Goal: Information Seeking & Learning: Learn about a topic

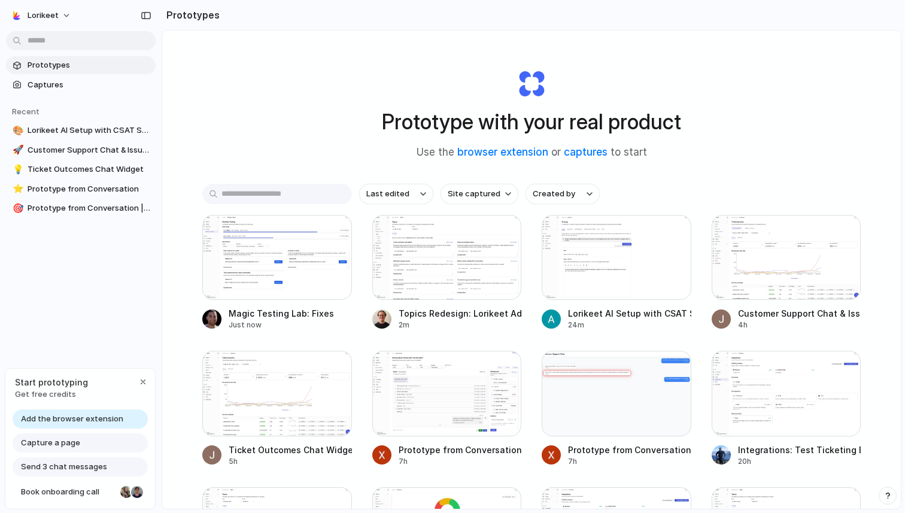
click at [103, 420] on span "Add the browser extension" at bounding box center [72, 419] width 102 height 12
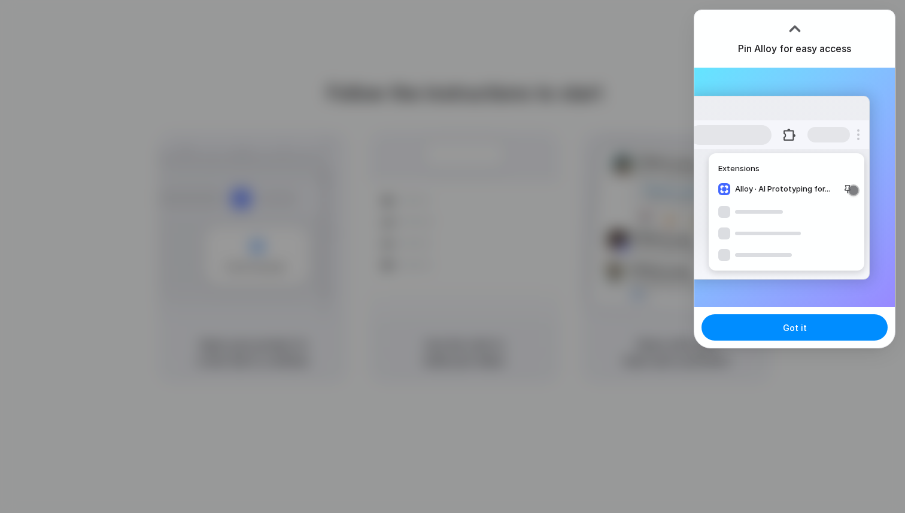
click at [838, 21] on div "Pin Alloy for easy access" at bounding box center [794, 38] width 200 height 57
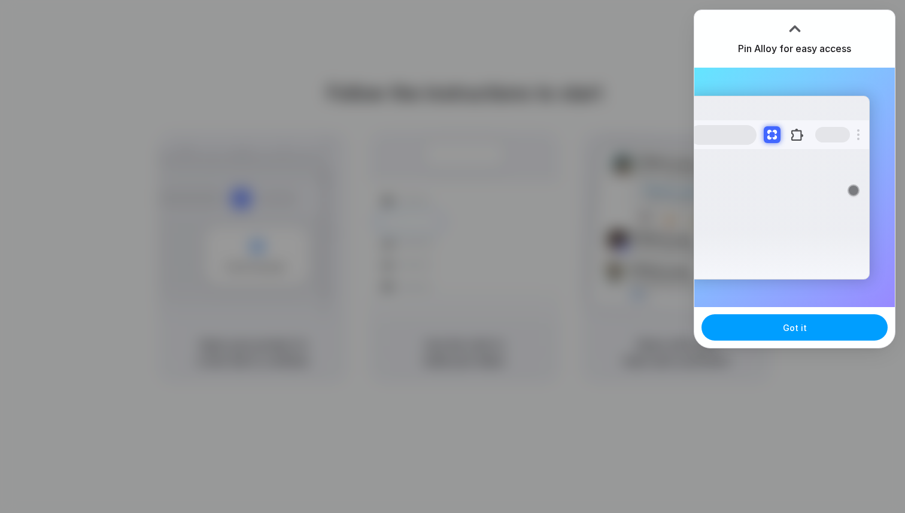
click at [768, 336] on button "Got it" at bounding box center [794, 327] width 186 height 26
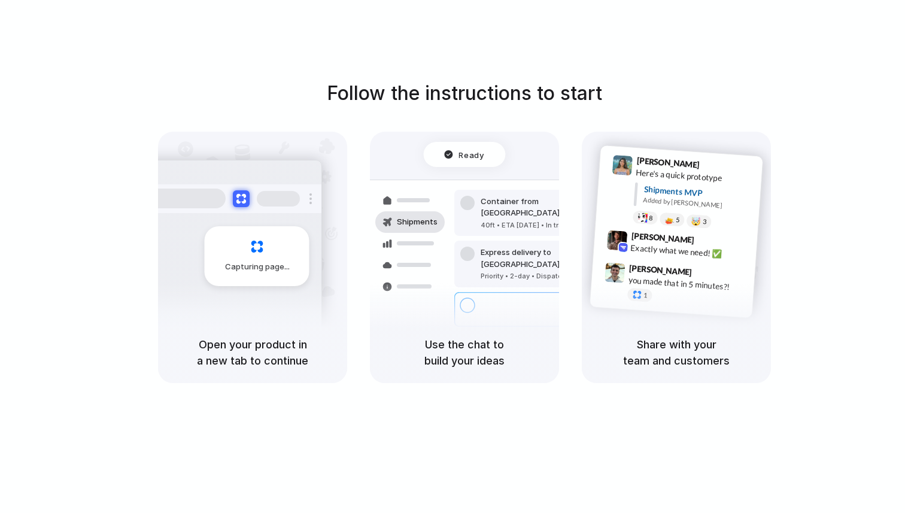
click at [619, 108] on div "Follow the instructions to start Capturing page Open your product in a new tab …" at bounding box center [464, 231] width 905 height 304
click at [244, 296] on div "Capturing page" at bounding box center [231, 252] width 181 height 184
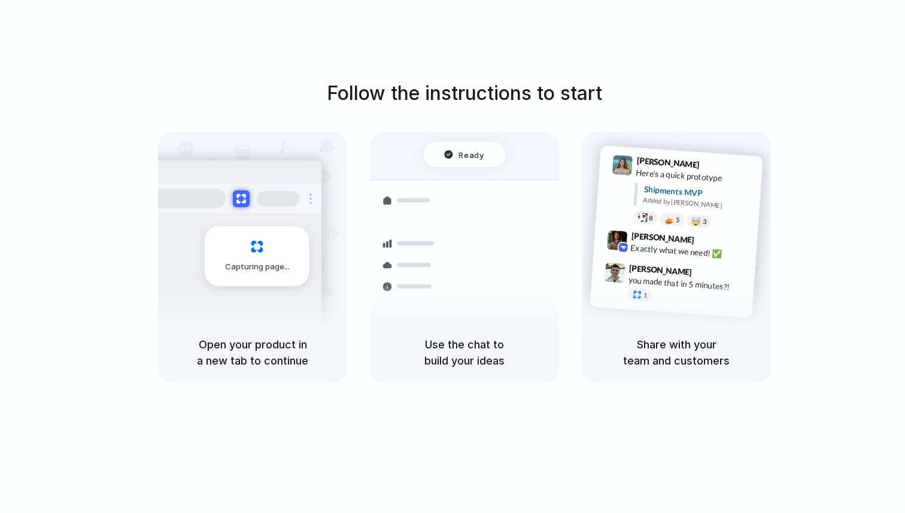
click at [439, 297] on div "Shipments" at bounding box center [400, 264] width 87 height 168
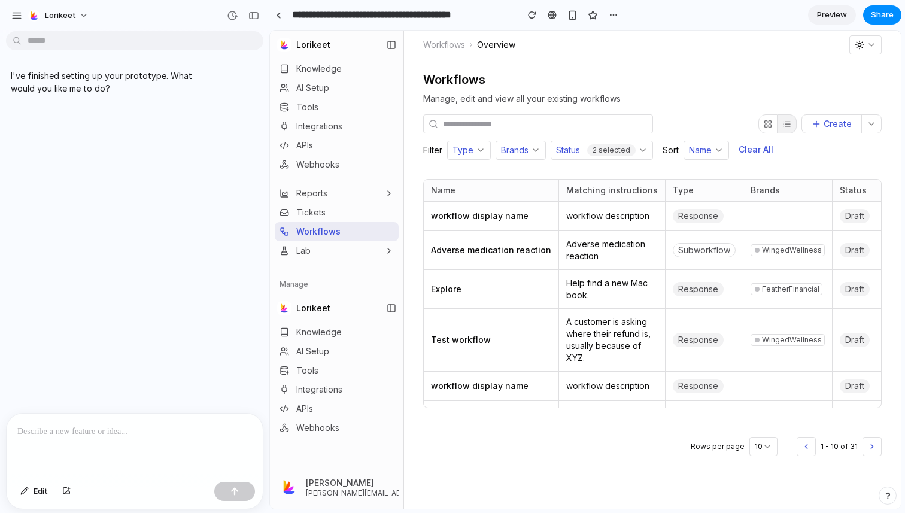
click at [122, 431] on p at bounding box center [134, 431] width 235 height 14
click at [16, 16] on div "button" at bounding box center [16, 15] width 11 height 11
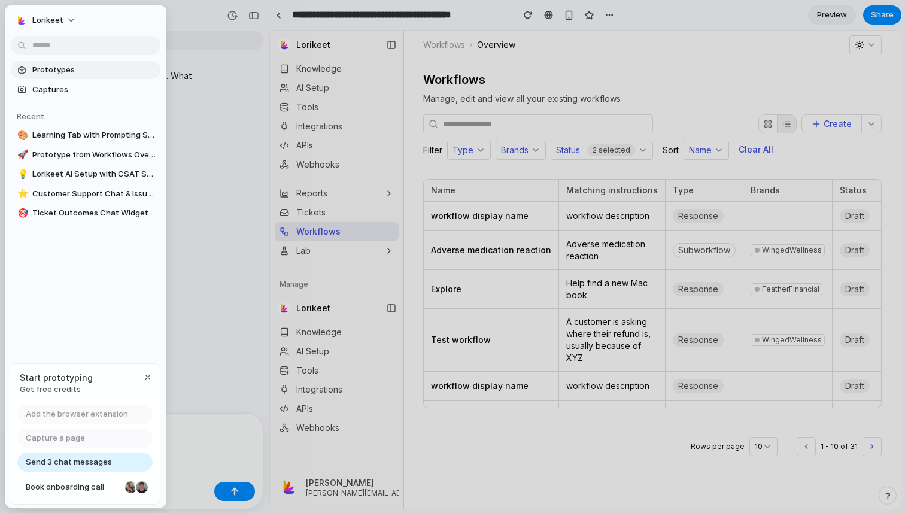
click at [42, 71] on span "Prototypes" at bounding box center [93, 70] width 123 height 12
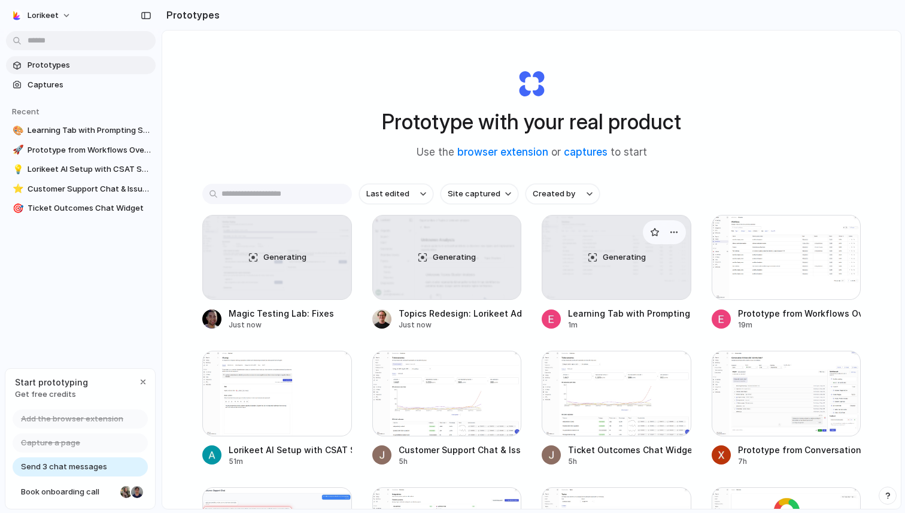
click at [604, 254] on span "Generating" at bounding box center [624, 257] width 43 height 12
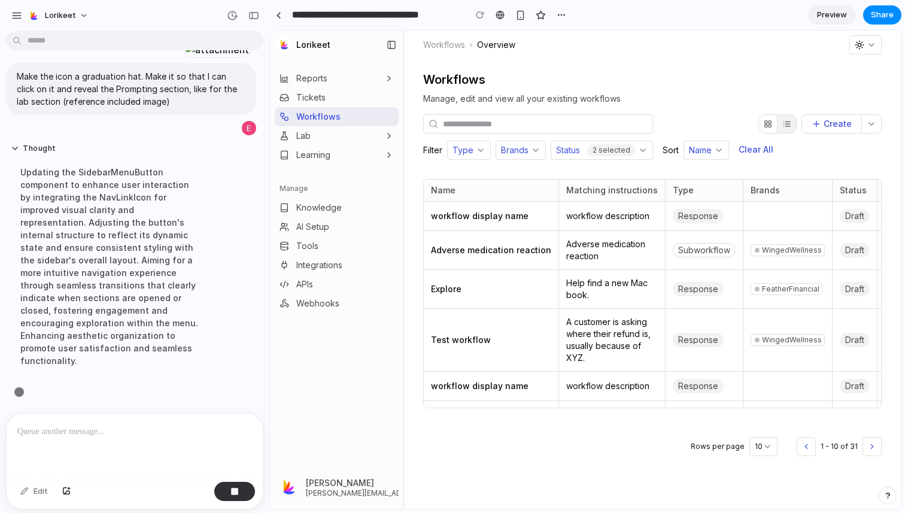
scroll to position [555, 0]
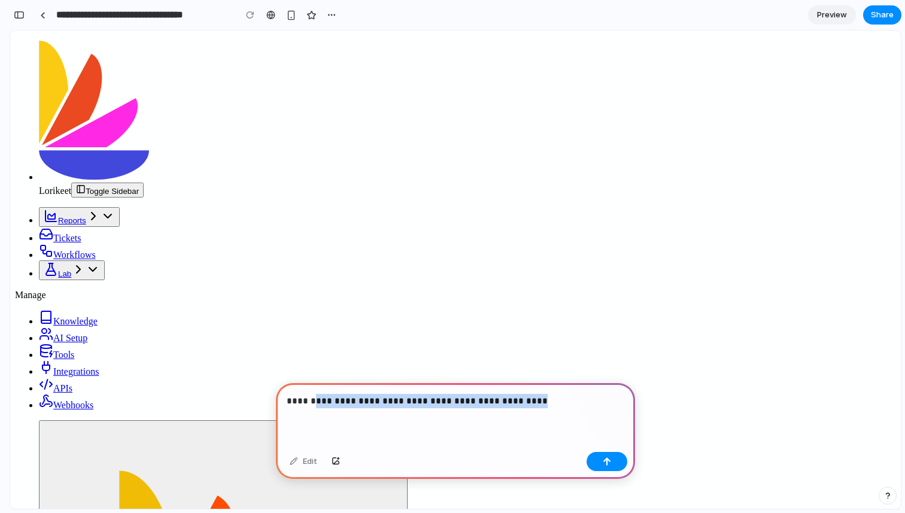
drag, startPoint x: 314, startPoint y: 402, endPoint x: 545, endPoint y: 403, distance: 231.0
click at [545, 403] on p "**********" at bounding box center [456, 401] width 338 height 14
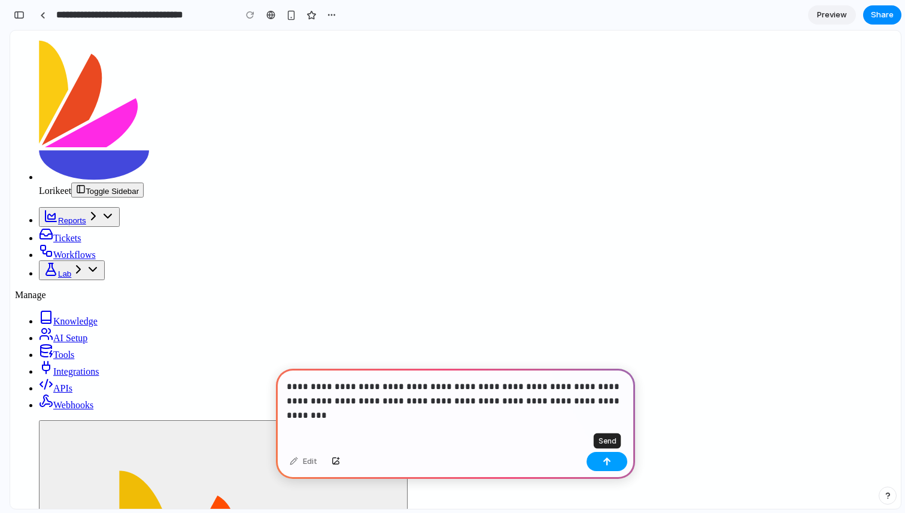
click at [592, 462] on button "button" at bounding box center [606, 461] width 41 height 19
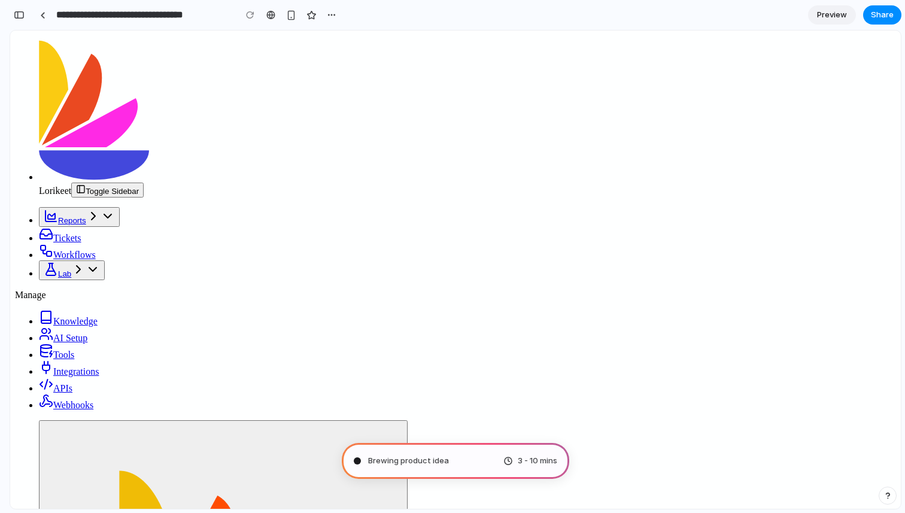
click at [86, 262] on icon "button" at bounding box center [78, 269] width 14 height 14
type input "**********"
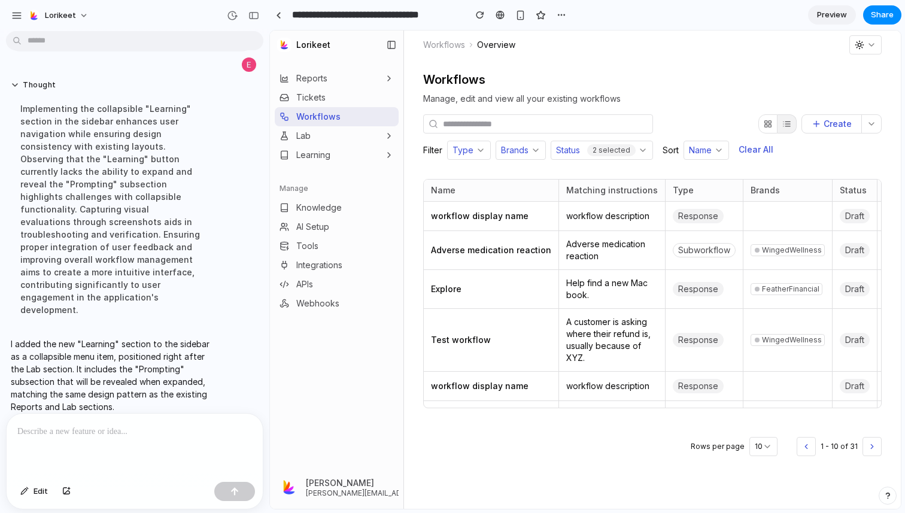
click at [386, 155] on icon "button" at bounding box center [389, 155] width 10 height 10
click at [333, 156] on button "Learning" at bounding box center [337, 154] width 124 height 19
click at [830, 14] on span "Preview" at bounding box center [832, 15] width 30 height 12
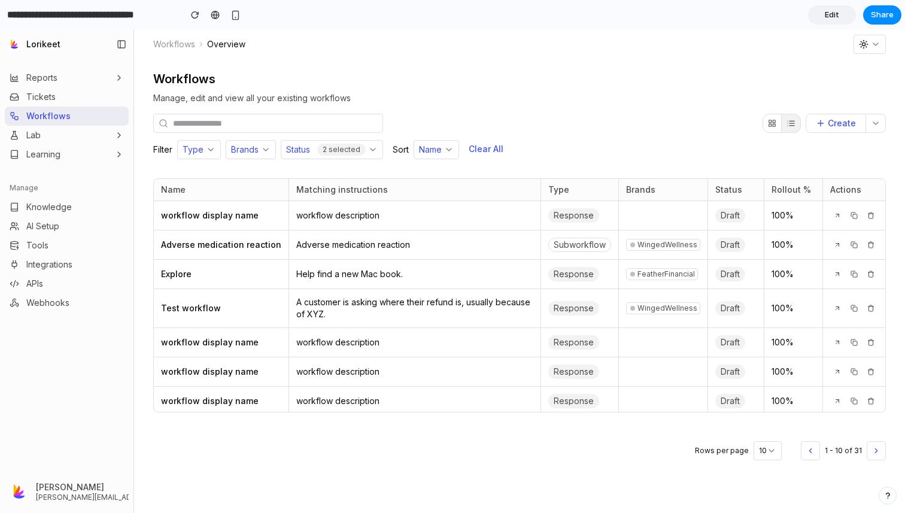
click at [89, 150] on button "Learning" at bounding box center [67, 154] width 124 height 19
click at [120, 154] on icon "button" at bounding box center [119, 154] width 2 height 5
click at [35, 135] on link "Lab" at bounding box center [25, 135] width 31 height 12
click at [36, 151] on link "Learning" at bounding box center [35, 154] width 51 height 12
click at [830, 15] on span "Edit" at bounding box center [832, 15] width 14 height 12
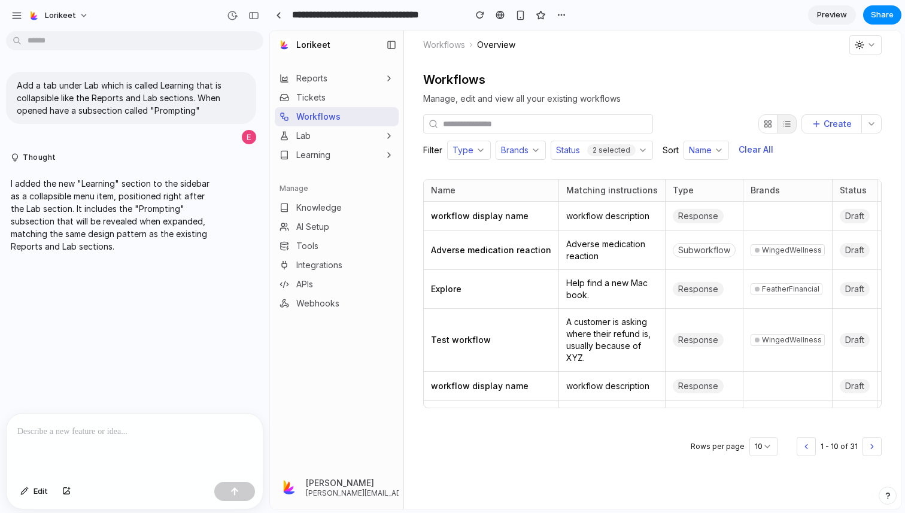
click at [327, 157] on link "Learning" at bounding box center [304, 155] width 51 height 12
click at [390, 156] on icon "button" at bounding box center [389, 155] width 10 height 10
click at [297, 141] on link "Lab" at bounding box center [294, 136] width 31 height 12
click at [286, 157] on icon "button" at bounding box center [284, 155] width 10 height 10
click at [285, 170] on div "Reports Tickets Workflows Lab Learning Prompting Manage Knowledge AI Setup Tool…" at bounding box center [336, 265] width 133 height 402
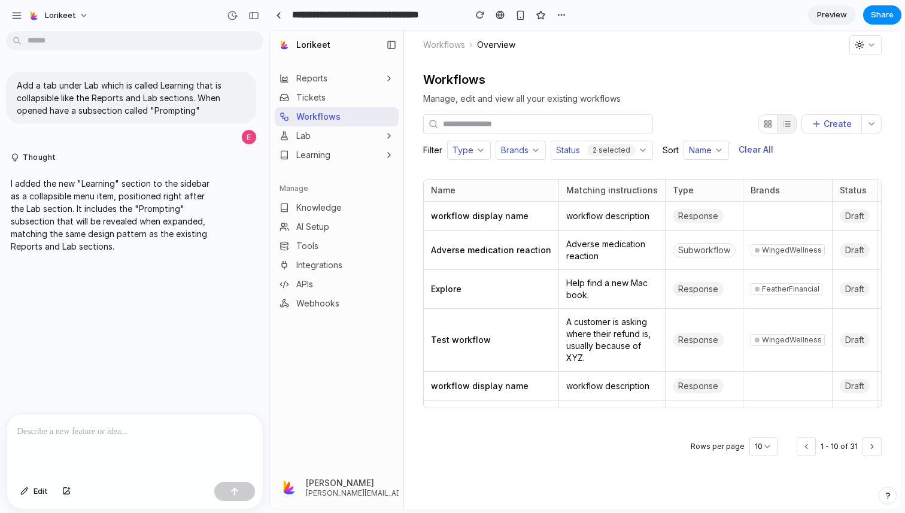
click at [332, 154] on button "Learning" at bounding box center [337, 154] width 124 height 19
click at [76, 434] on p at bounding box center [134, 431] width 235 height 14
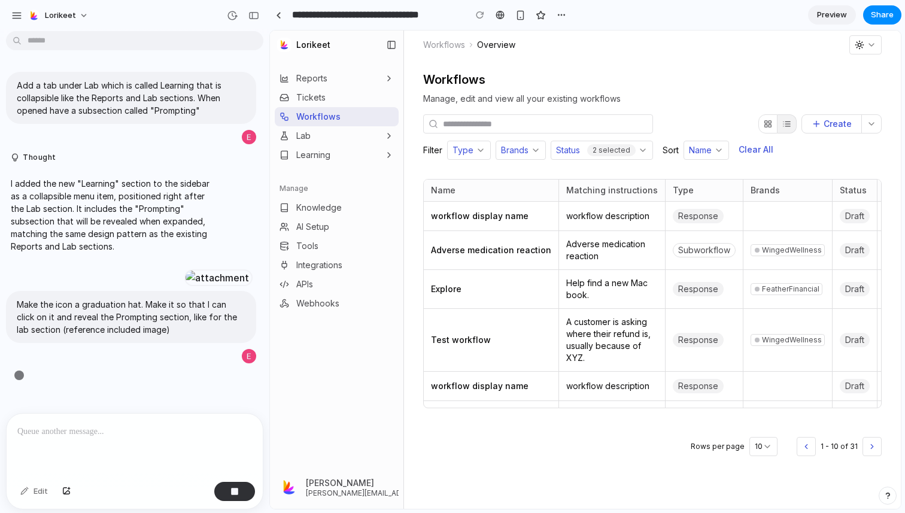
scroll to position [335, 0]
click at [354, 136] on button "Lab" at bounding box center [337, 135] width 124 height 19
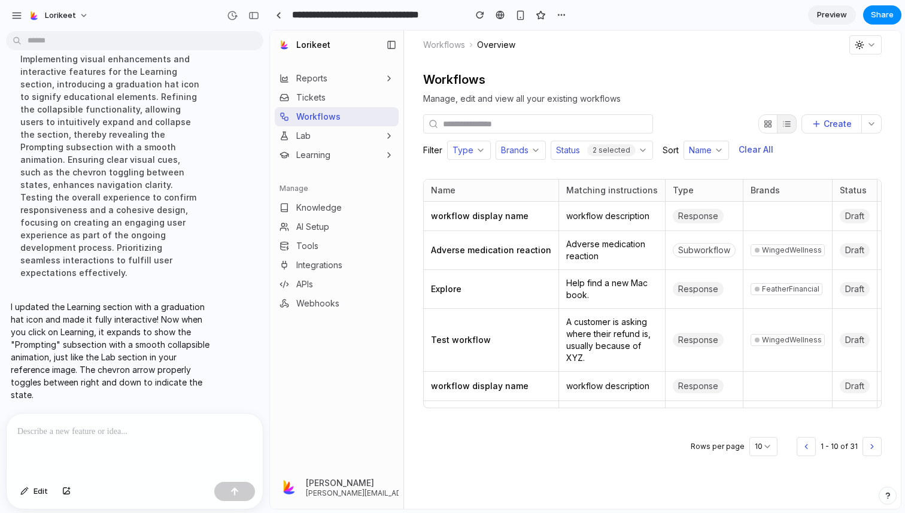
scroll to position [680, 0]
click at [375, 152] on button "Learning" at bounding box center [337, 154] width 124 height 19
click at [130, 433] on p at bounding box center [134, 431] width 235 height 14
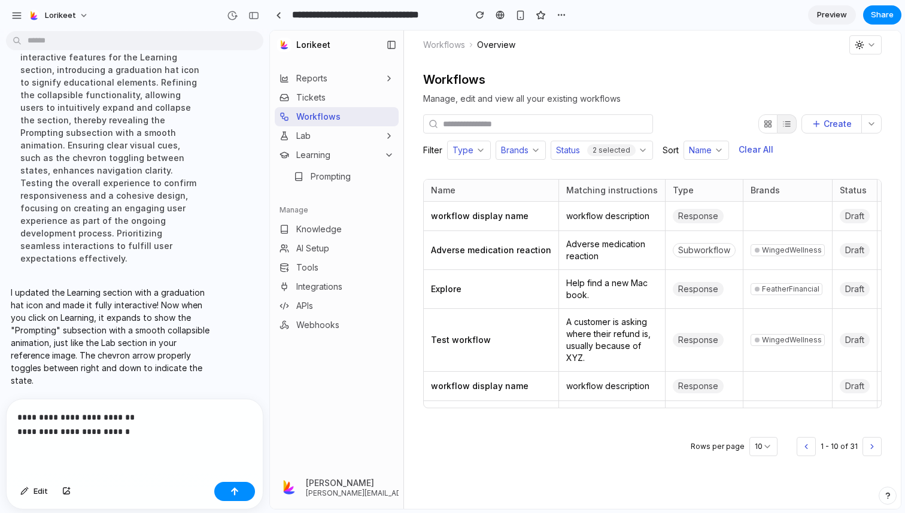
scroll to position [695, 0]
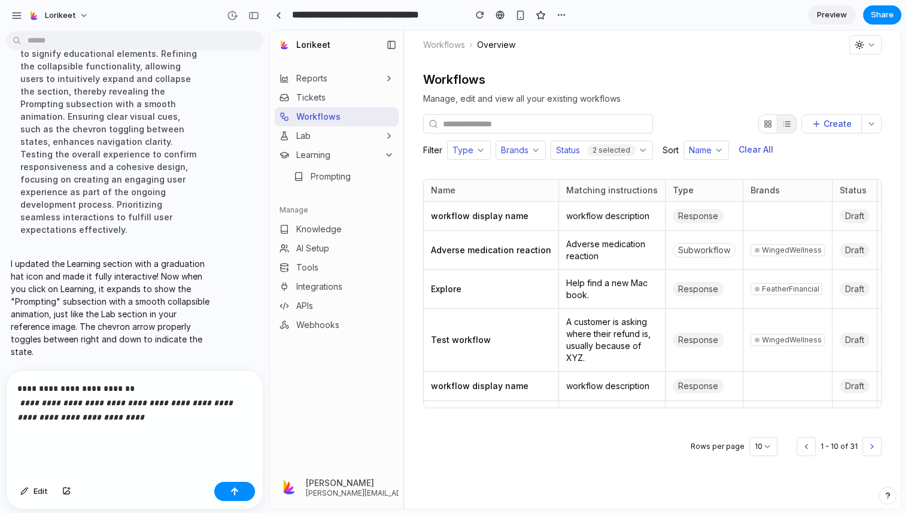
click at [335, 177] on span "Prompting" at bounding box center [331, 177] width 40 height 12
click at [111, 439] on div "**********" at bounding box center [135, 423] width 256 height 107
click at [20, 404] on em "**********" at bounding box center [126, 410] width 218 height 23
click at [37, 431] on p "**********" at bounding box center [134, 409] width 235 height 57
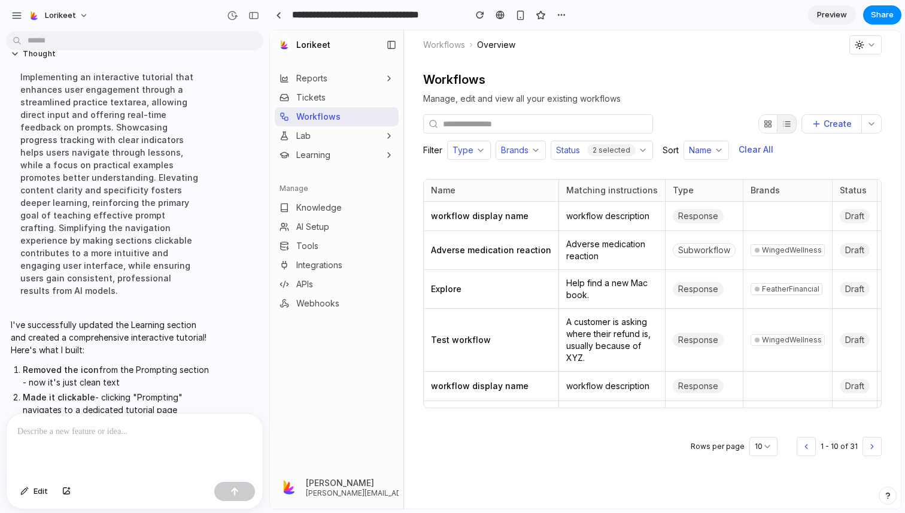
scroll to position [1214, 0]
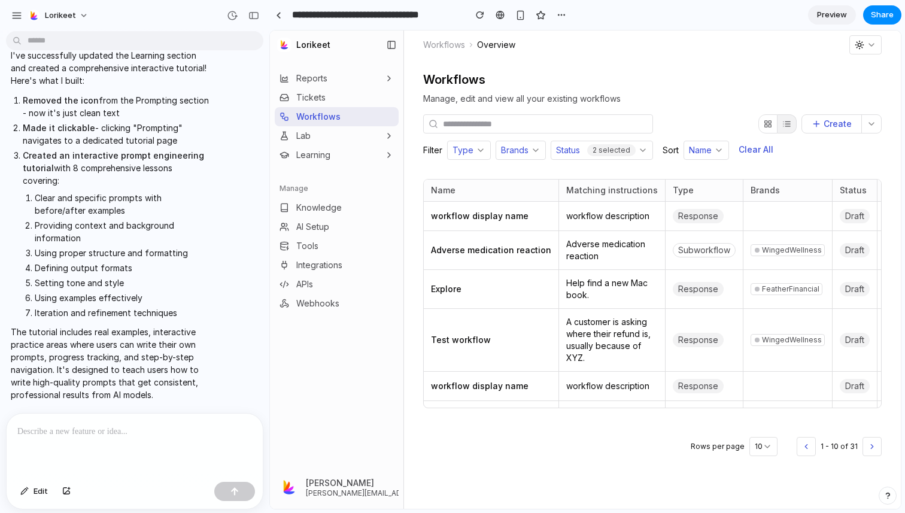
click at [331, 156] on button "Learning" at bounding box center [337, 154] width 124 height 19
click at [329, 175] on span "Prompting" at bounding box center [314, 177] width 40 height 12
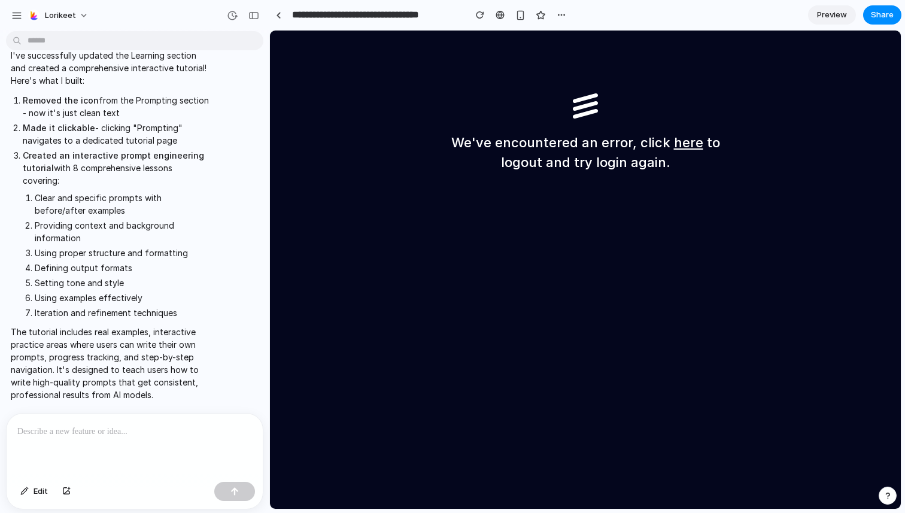
scroll to position [0, 0]
click at [685, 145] on link "here" at bounding box center [688, 143] width 29 height 16
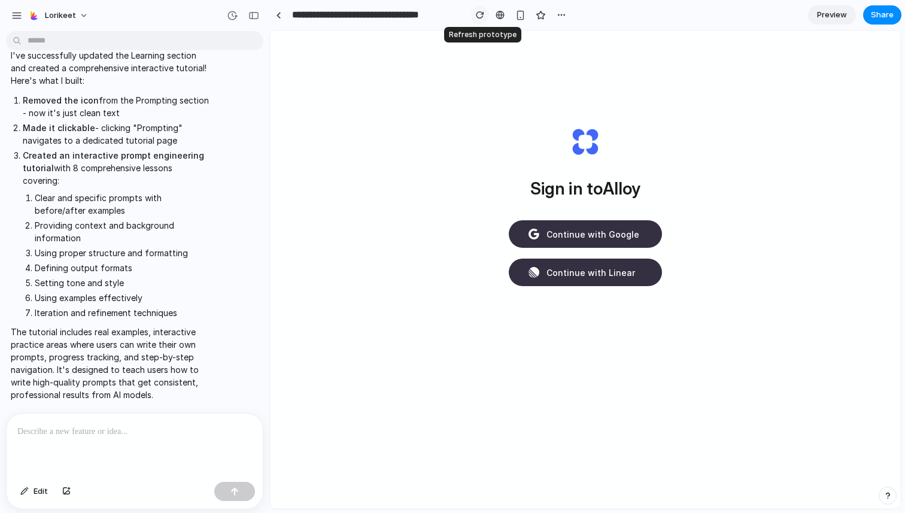
click at [480, 15] on div "button" at bounding box center [480, 15] width 8 height 8
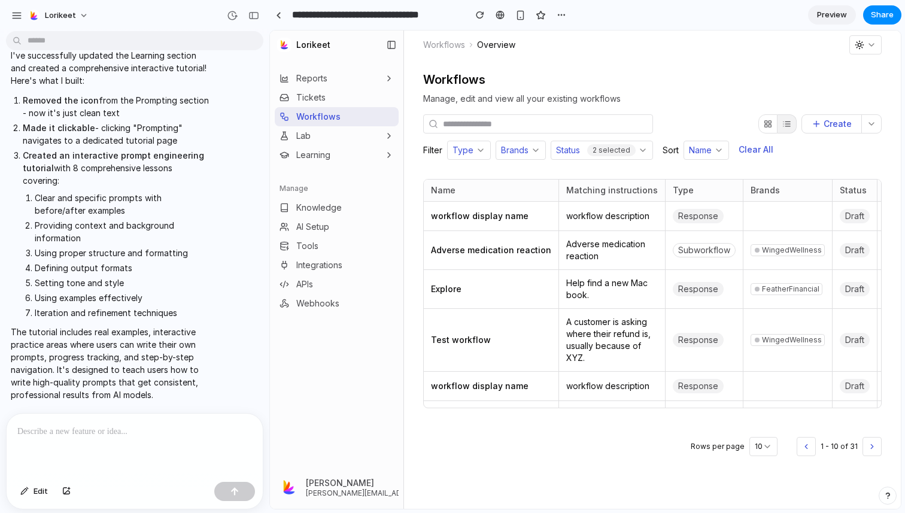
click at [364, 157] on button "Learning" at bounding box center [337, 154] width 124 height 19
click at [361, 174] on link "Prompting" at bounding box center [344, 176] width 110 height 19
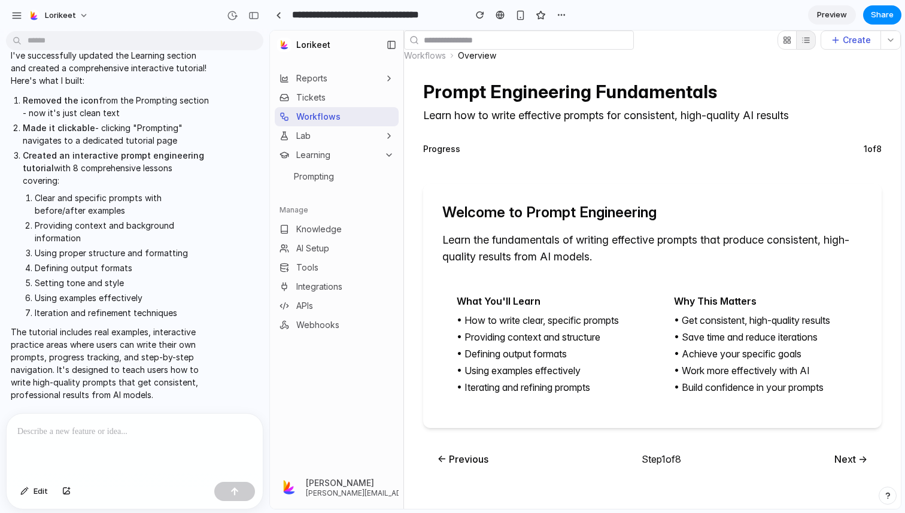
click at [844, 458] on button "Next →" at bounding box center [851, 459] width 62 height 24
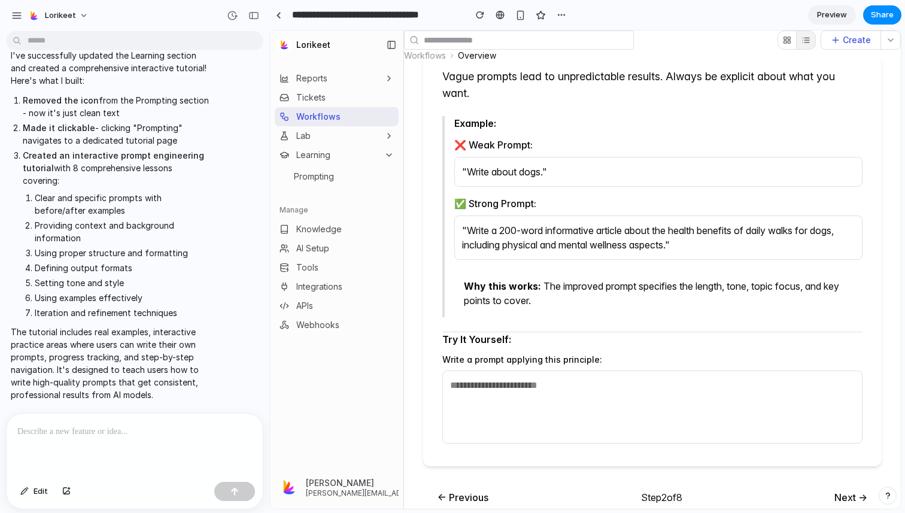
scroll to position [184, 0]
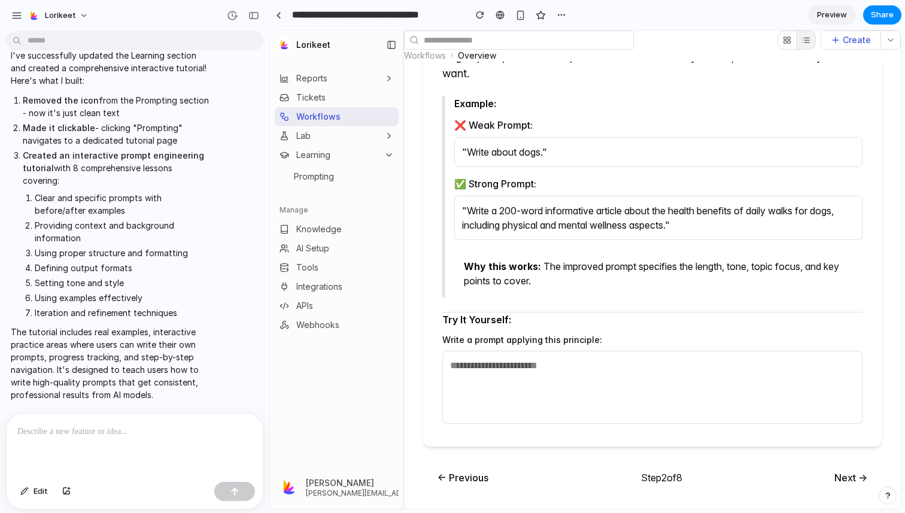
click at [842, 473] on button "Next →" at bounding box center [851, 478] width 62 height 24
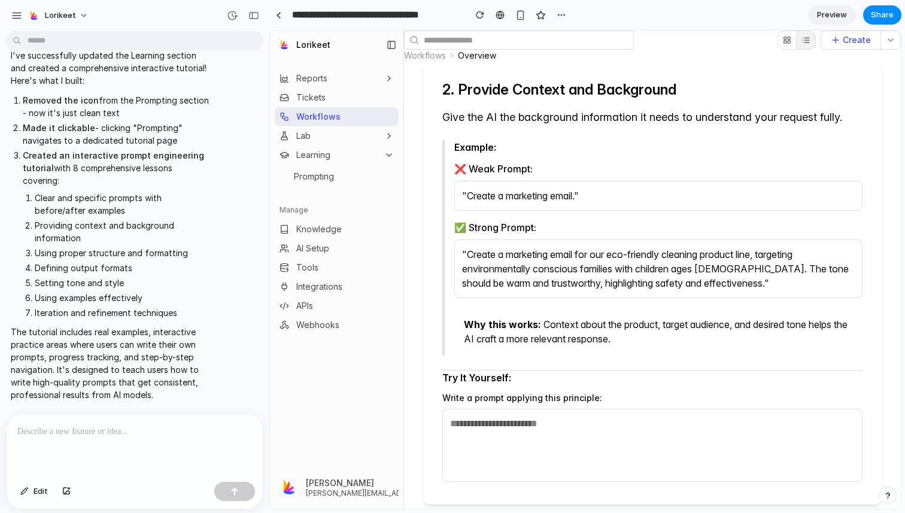
scroll to position [181, 0]
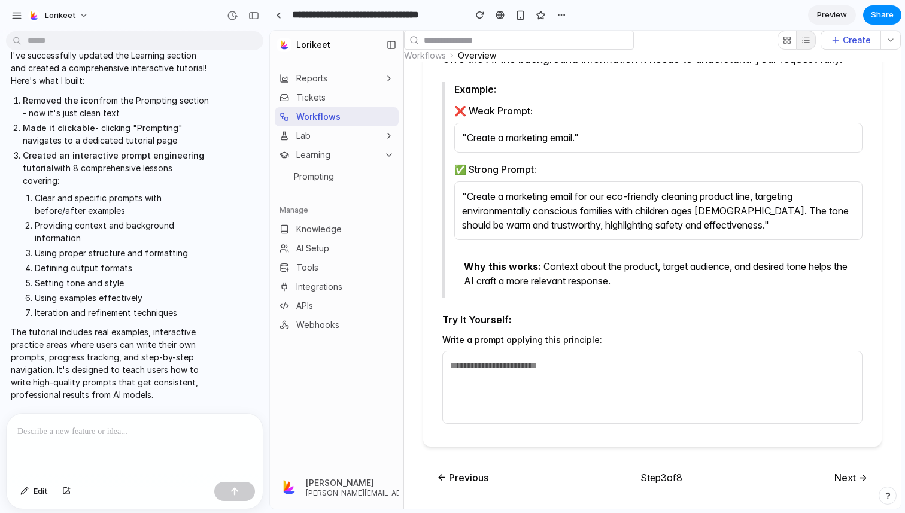
click at [843, 473] on button "Next →" at bounding box center [851, 478] width 62 height 24
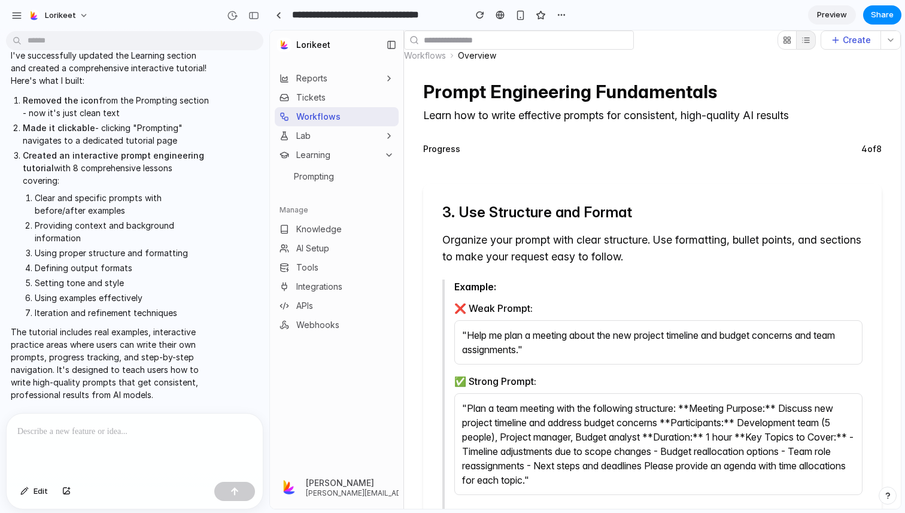
scroll to position [256, 0]
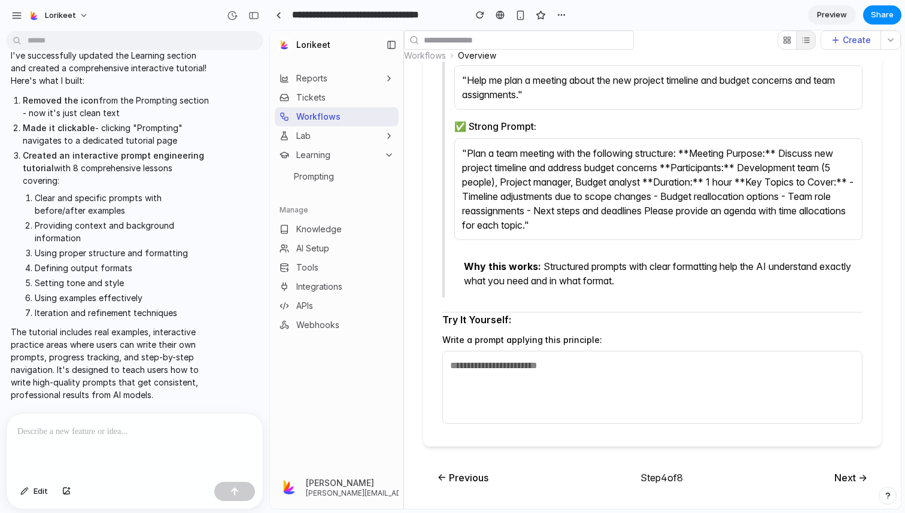
click at [838, 479] on button "Next →" at bounding box center [851, 478] width 62 height 24
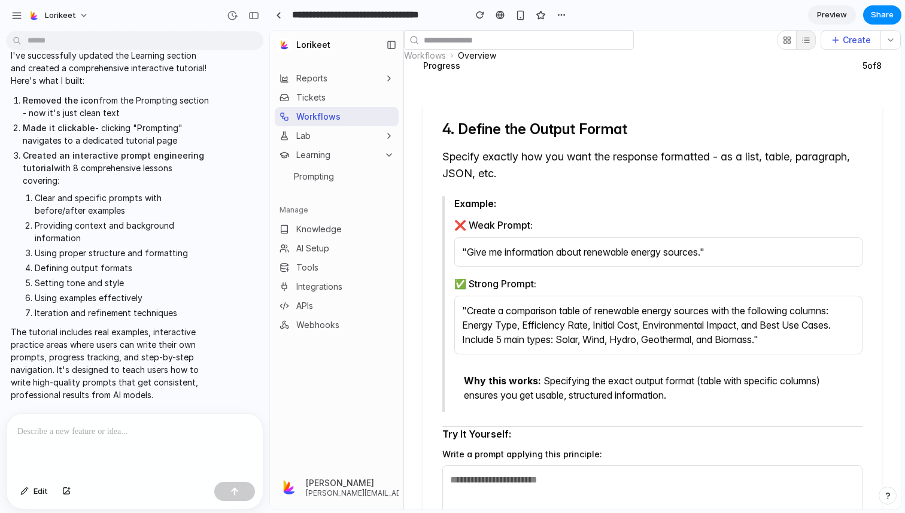
scroll to position [198, 0]
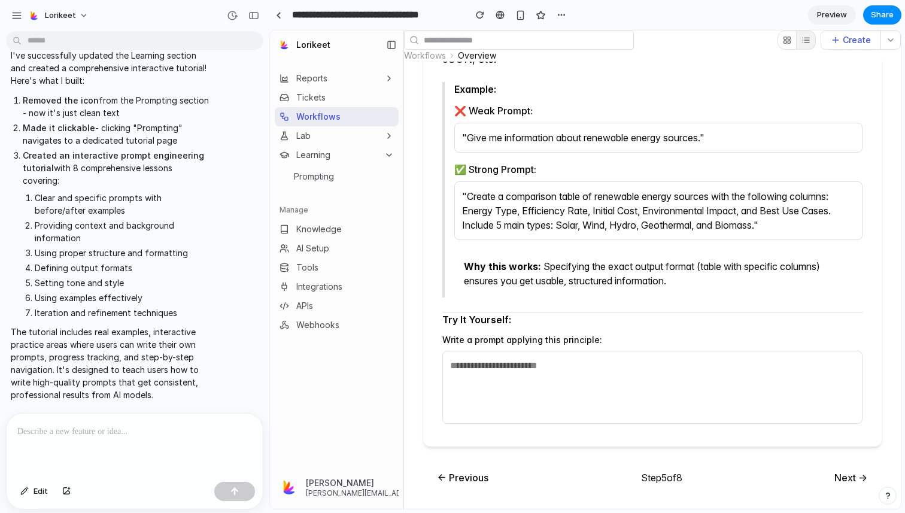
click at [484, 469] on button "← Previous" at bounding box center [463, 478] width 80 height 24
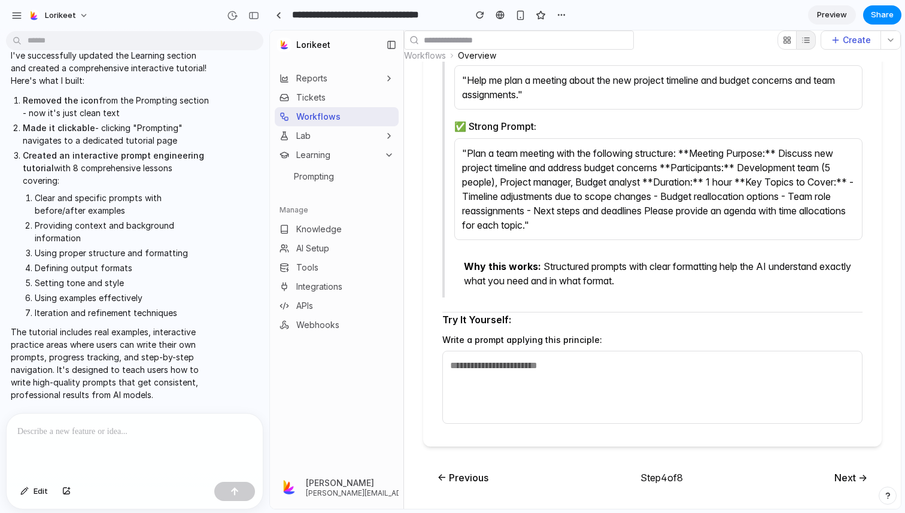
click at [477, 476] on button "← Previous" at bounding box center [463, 478] width 80 height 24
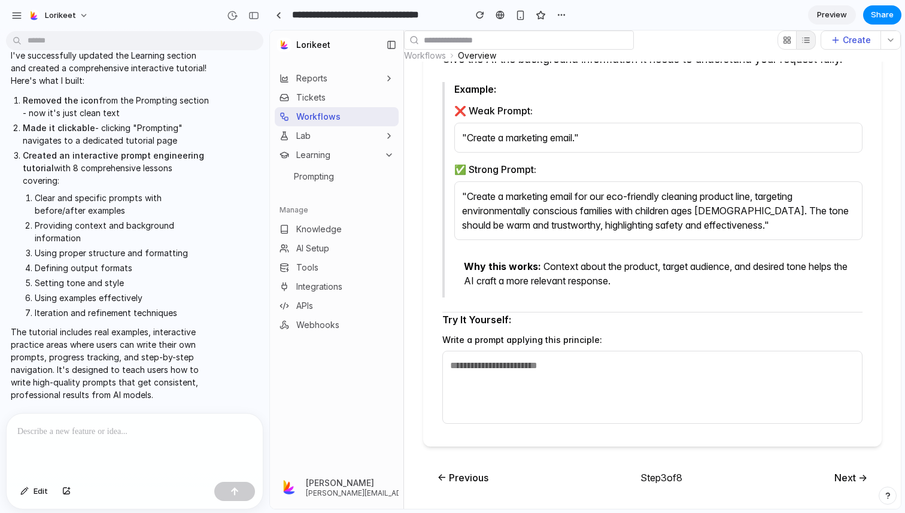
click at [479, 477] on button "← Previous" at bounding box center [463, 478] width 80 height 24
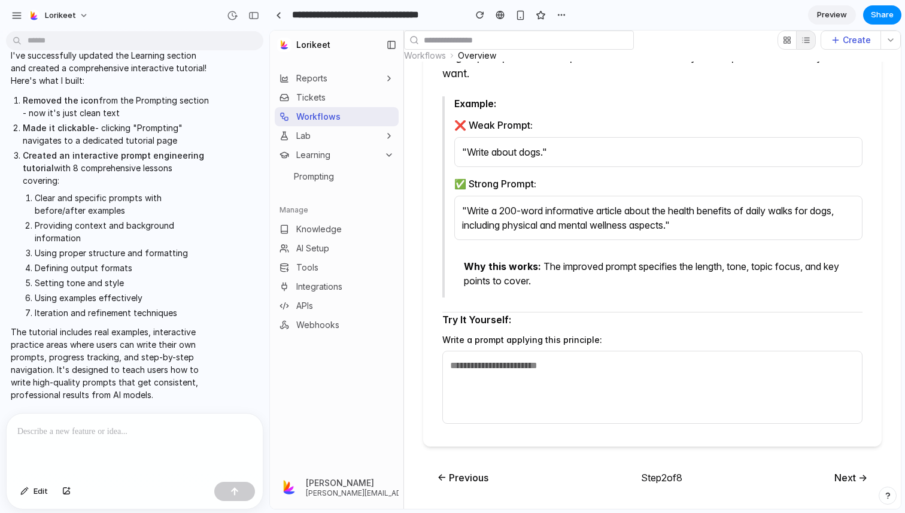
click at [479, 477] on button "← Previous" at bounding box center [463, 478] width 80 height 24
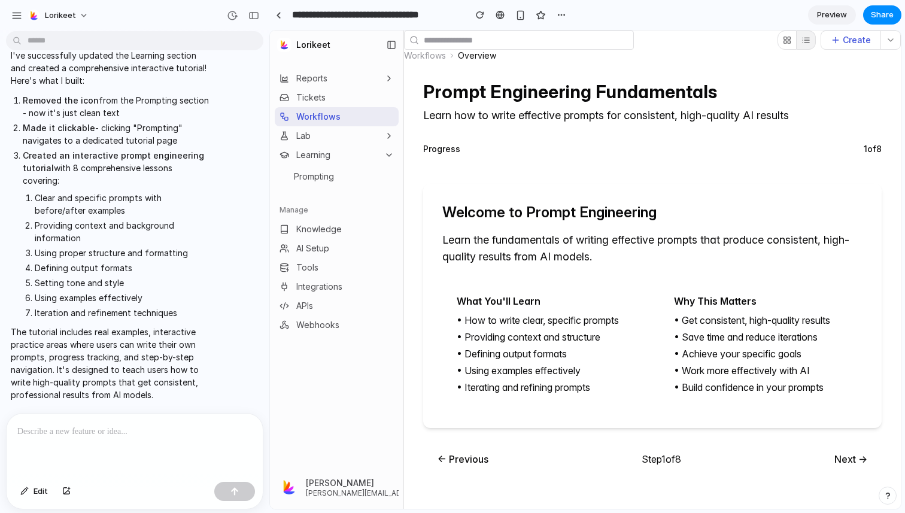
click at [121, 433] on p at bounding box center [134, 431] width 235 height 14
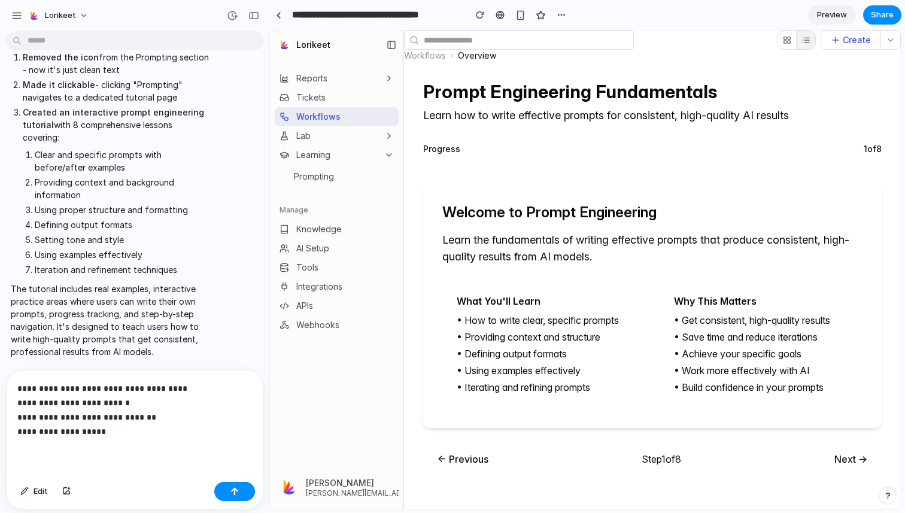
click at [802, 47] on button at bounding box center [805, 40] width 19 height 19
click at [806, 38] on icon at bounding box center [805, 40] width 9 height 10
click at [786, 42] on icon at bounding box center [787, 40] width 8 height 10
click at [113, 437] on p "**********" at bounding box center [134, 409] width 235 height 57
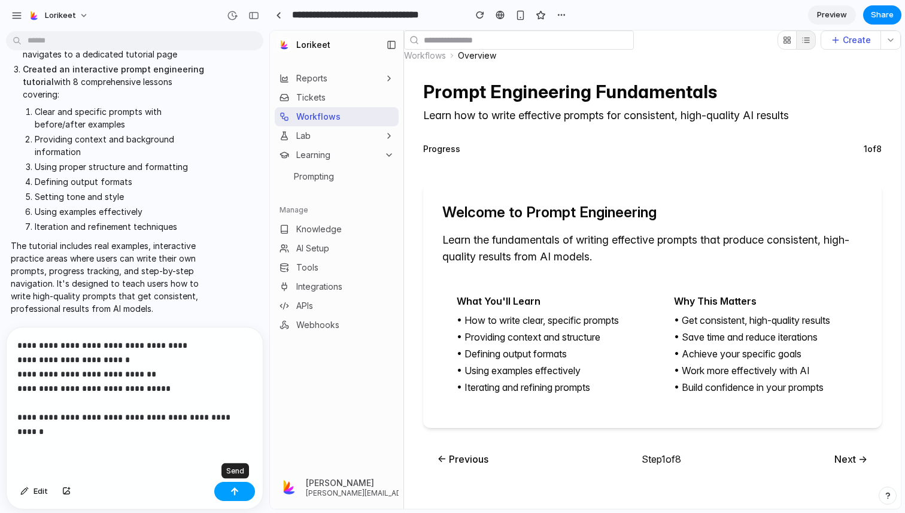
click at [240, 489] on button "button" at bounding box center [234, 491] width 41 height 19
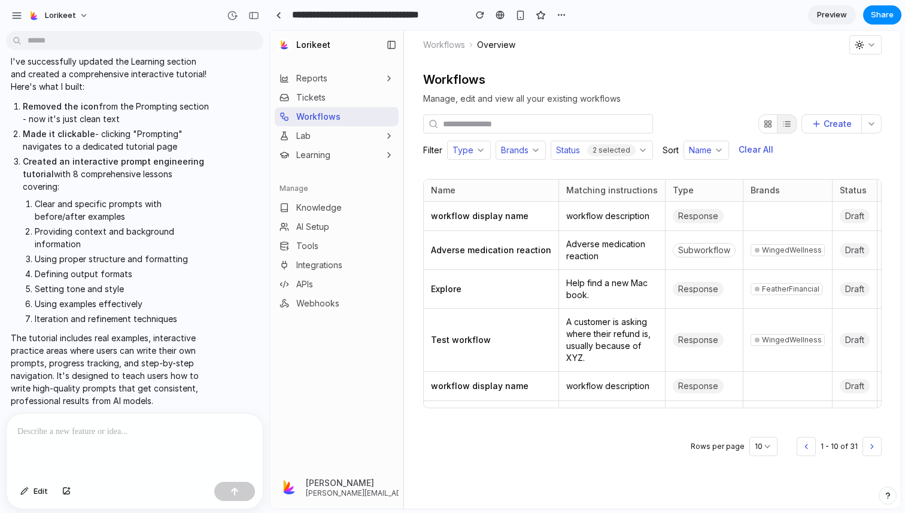
scroll to position [1214, 0]
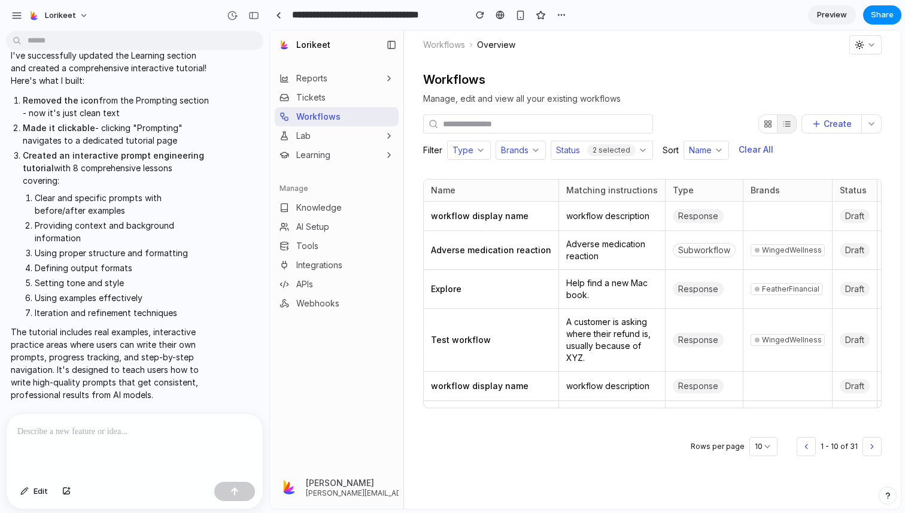
click at [346, 158] on button "Learning" at bounding box center [337, 154] width 124 height 19
click at [342, 174] on link "Prompting" at bounding box center [344, 176] width 110 height 19
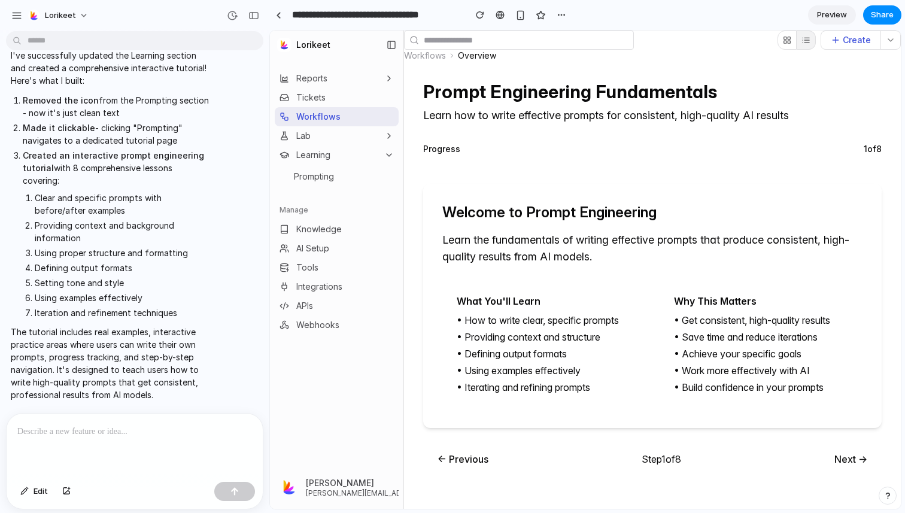
click at [113, 441] on div at bounding box center [135, 444] width 256 height 63
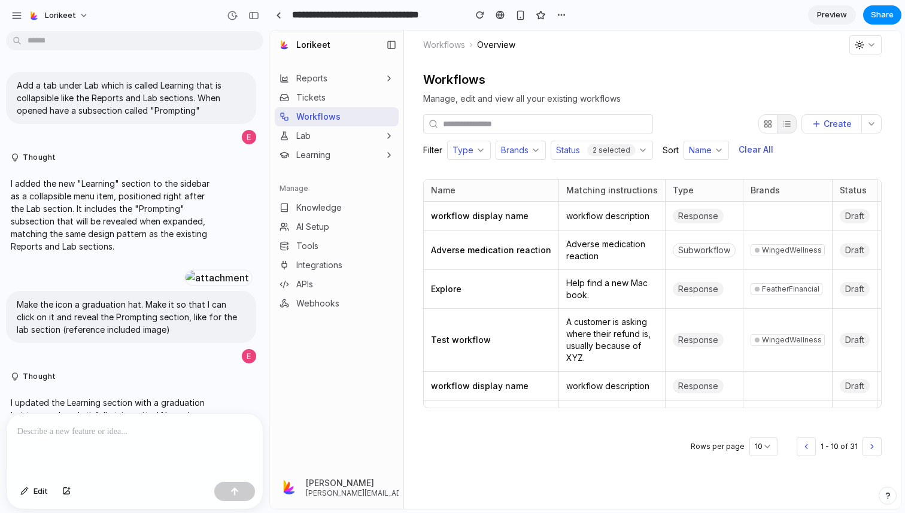
scroll to position [993, 0]
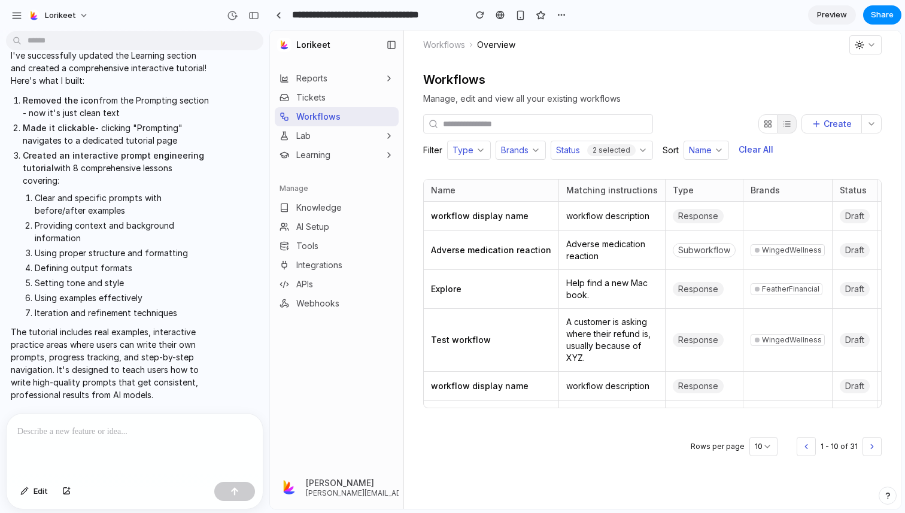
click at [325, 158] on link "Learning" at bounding box center [304, 155] width 51 height 12
click at [332, 180] on span "Prompting" at bounding box center [314, 177] width 40 height 12
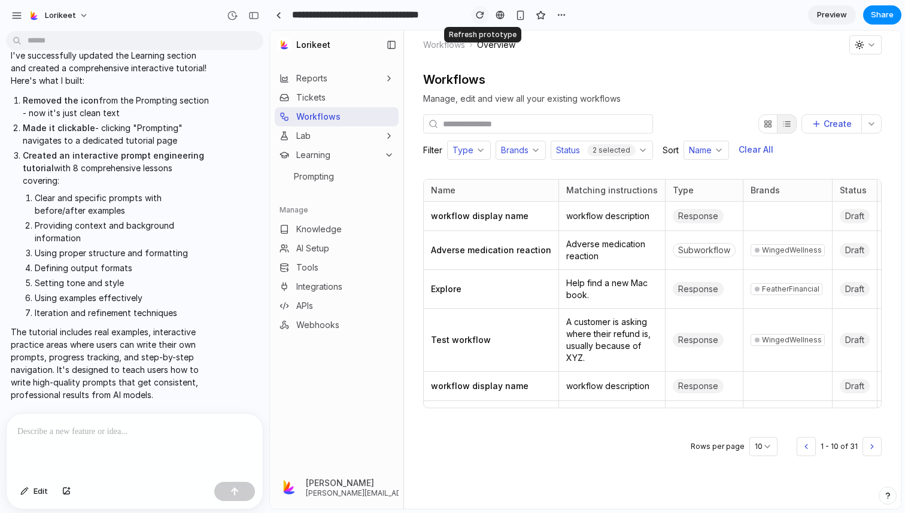
click at [481, 14] on div "button" at bounding box center [480, 15] width 8 height 8
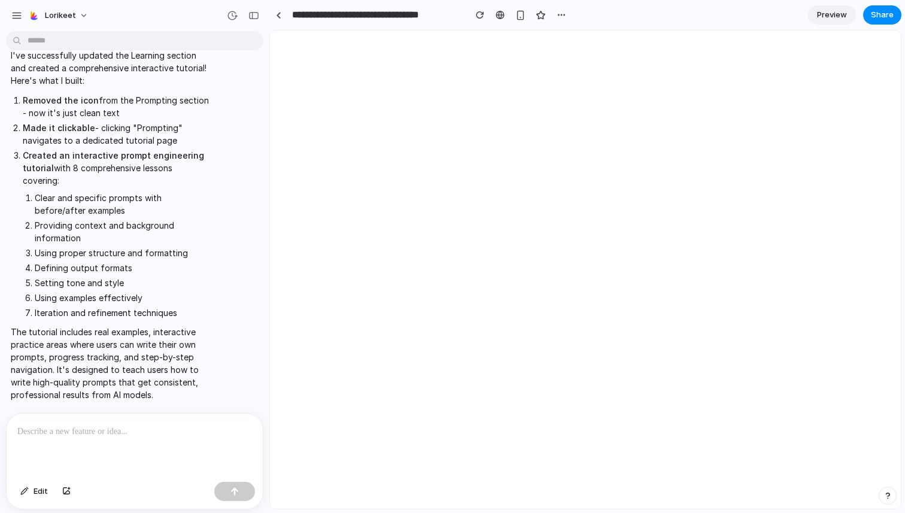
scroll to position [0, 0]
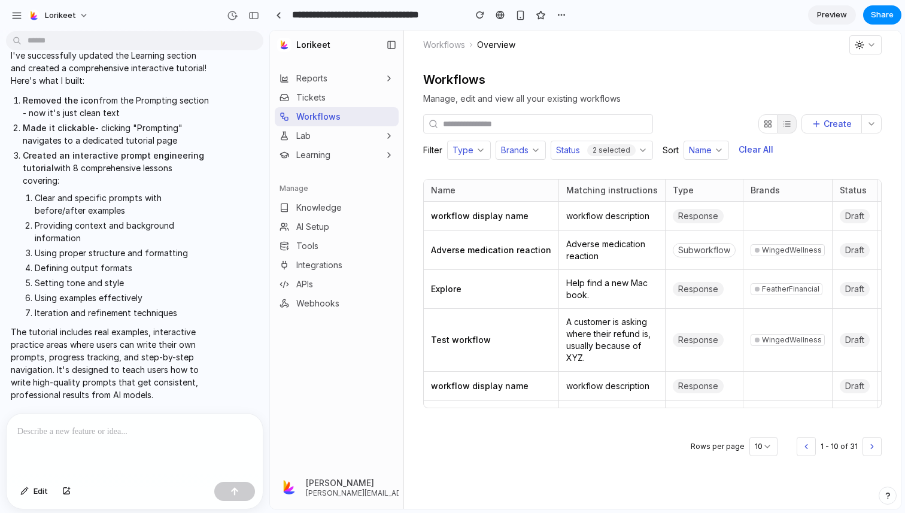
click at [340, 157] on button "Learning" at bounding box center [337, 154] width 124 height 19
click at [337, 177] on link "Prompting" at bounding box center [344, 176] width 110 height 19
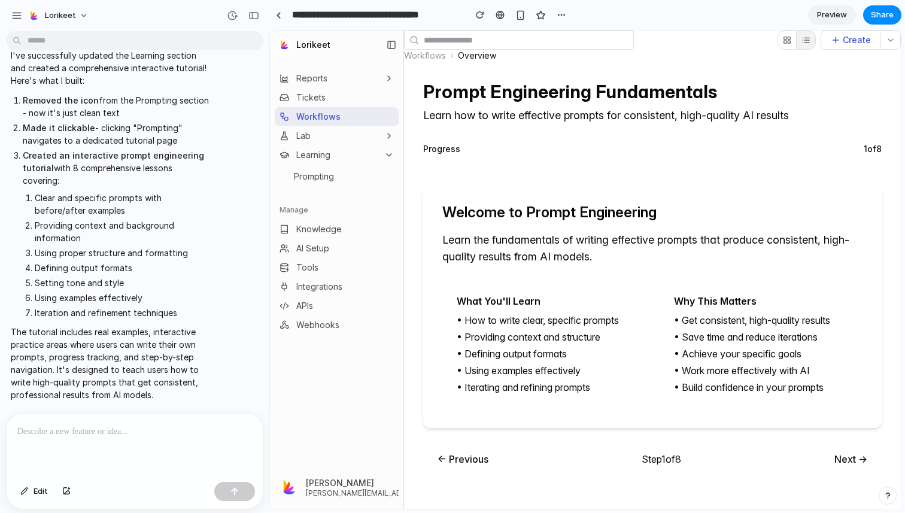
click at [104, 430] on p at bounding box center [134, 431] width 235 height 14
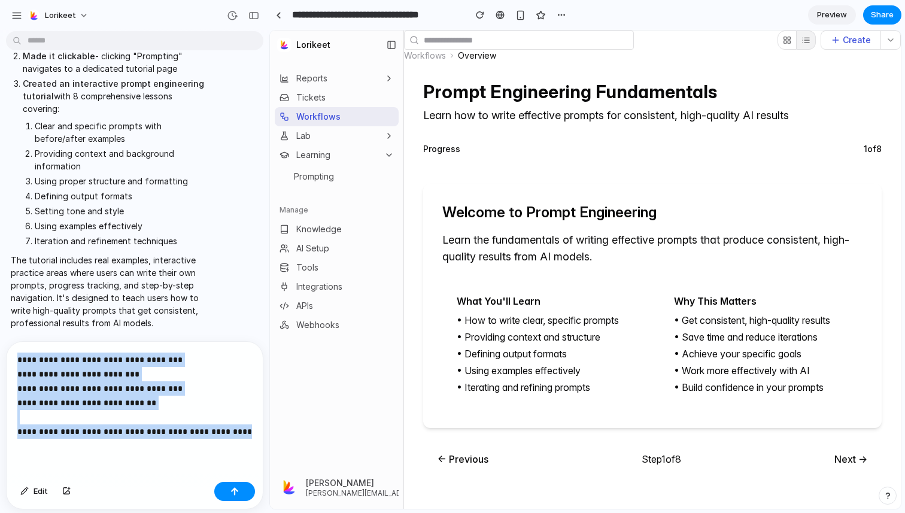
drag, startPoint x: 17, startPoint y: 360, endPoint x: 259, endPoint y: 434, distance: 252.7
click at [259, 434] on div "**********" at bounding box center [135, 409] width 256 height 135
copy p "**********"
click at [230, 492] on button "button" at bounding box center [234, 491] width 41 height 19
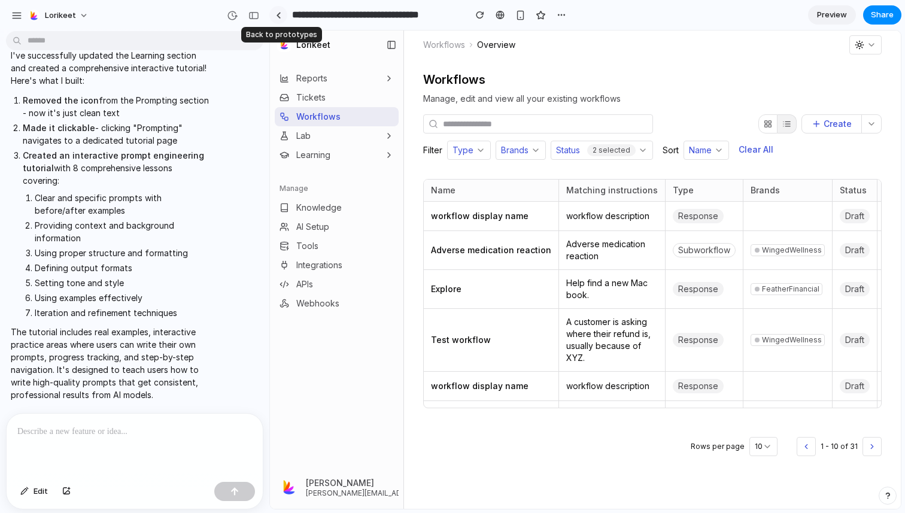
click at [281, 14] on link at bounding box center [278, 15] width 18 height 18
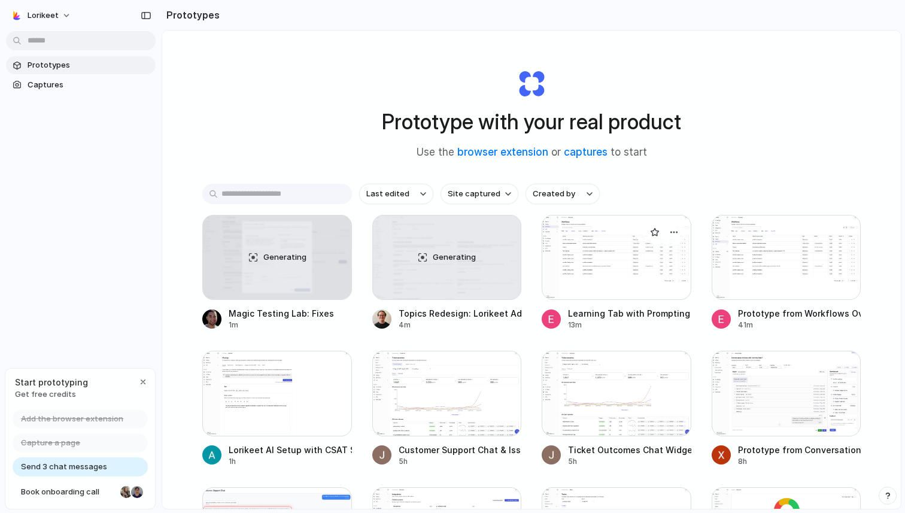
click at [624, 260] on div at bounding box center [617, 257] width 150 height 85
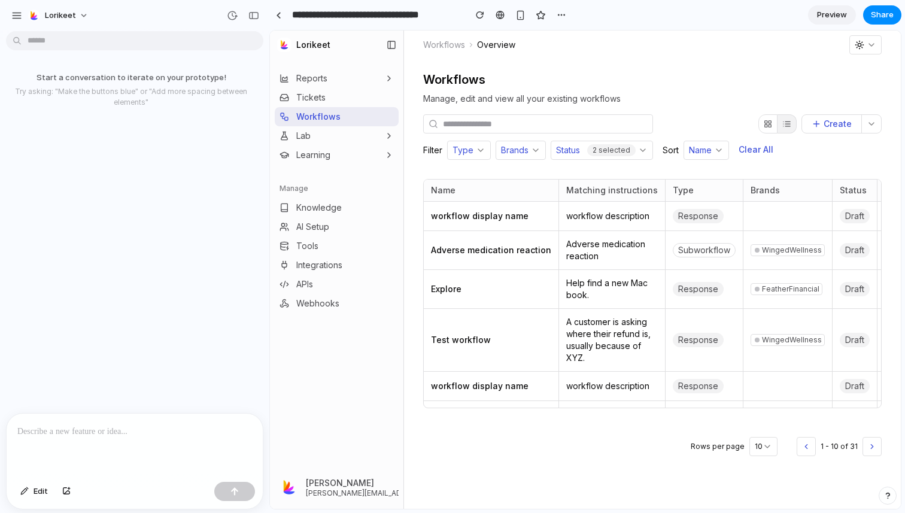
click at [134, 425] on p at bounding box center [134, 431] width 235 height 14
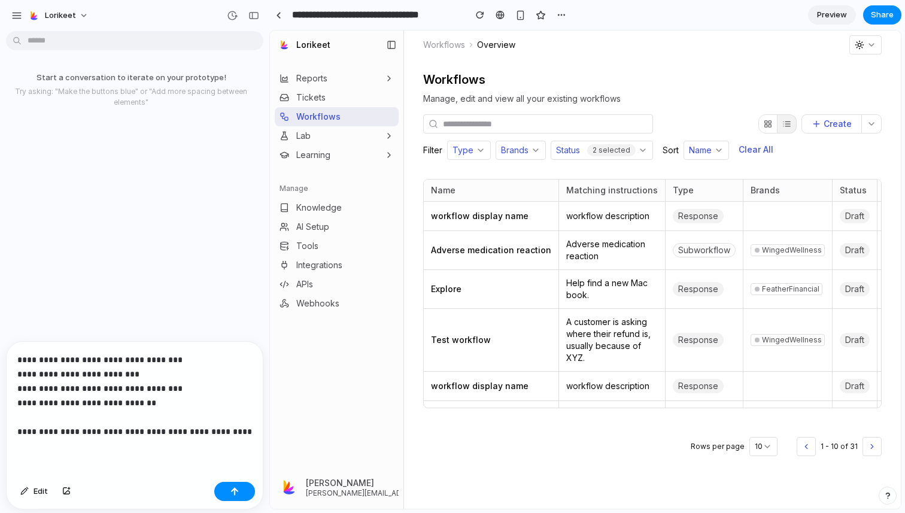
click at [350, 157] on button "Learning" at bounding box center [337, 154] width 124 height 19
click at [337, 185] on link "Prompting" at bounding box center [344, 176] width 110 height 19
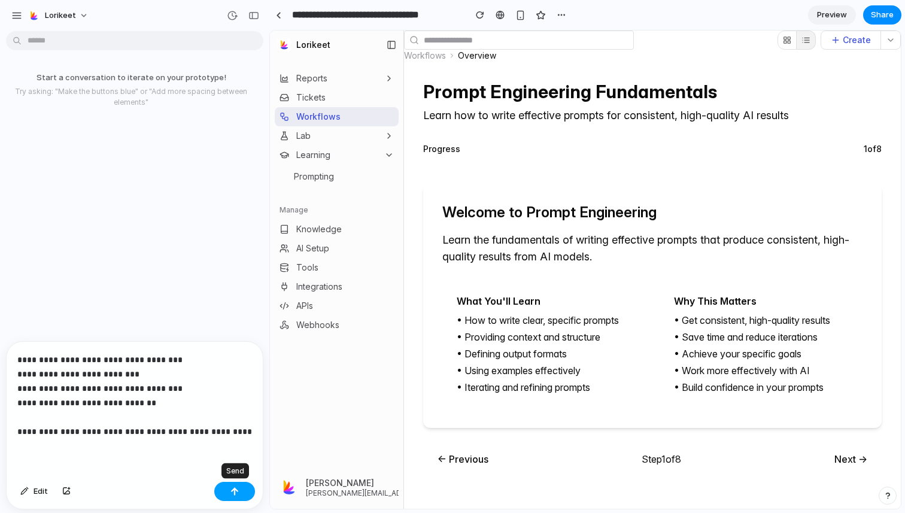
click at [229, 489] on button "button" at bounding box center [234, 491] width 41 height 19
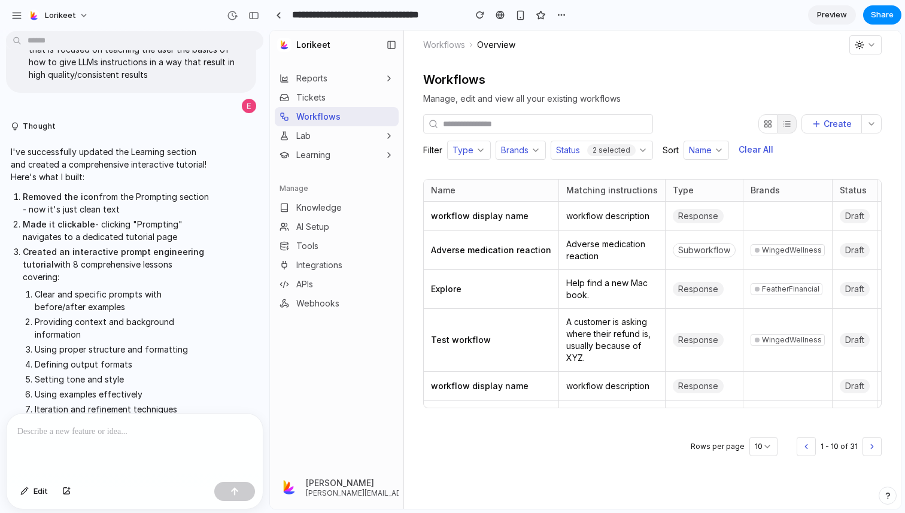
scroll to position [545, 0]
click at [314, 157] on link "Learning" at bounding box center [304, 155] width 51 height 12
click at [320, 175] on span "Prompting" at bounding box center [314, 177] width 40 height 12
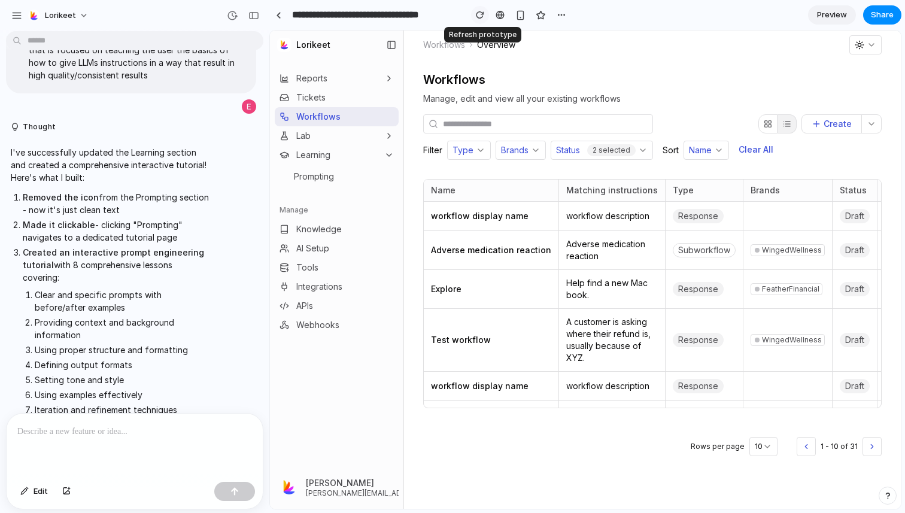
click at [478, 18] on div "button" at bounding box center [480, 15] width 8 height 8
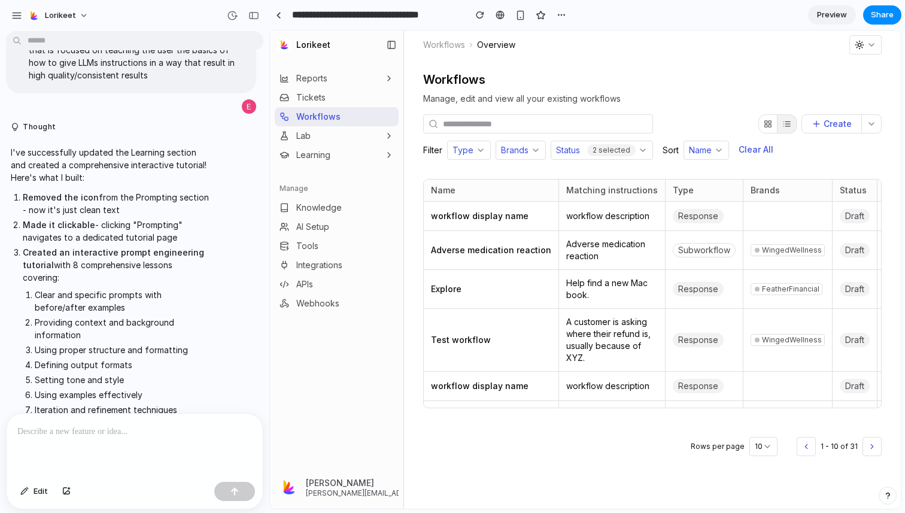
click at [314, 148] on button "Learning" at bounding box center [337, 154] width 124 height 19
click at [326, 171] on span "Prompting" at bounding box center [314, 177] width 40 height 12
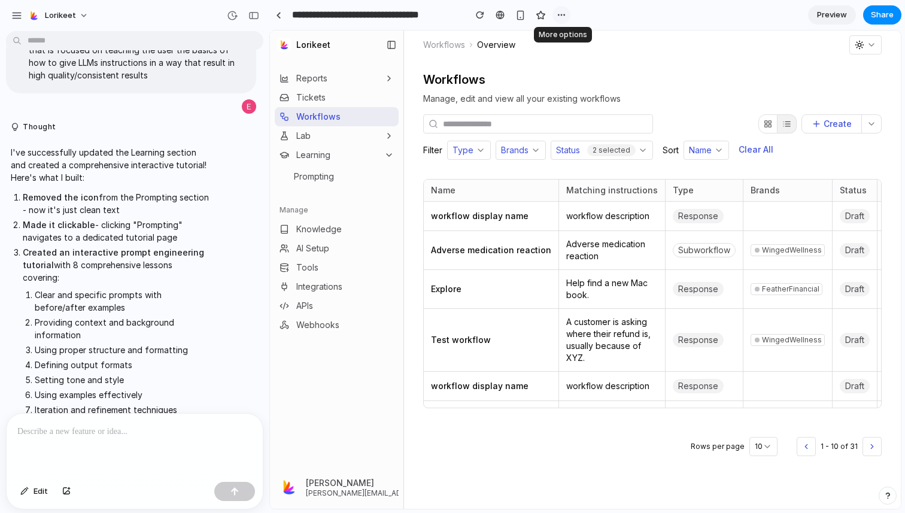
click at [565, 15] on div "button" at bounding box center [562, 15] width 10 height 10
click at [659, 19] on div "Duplicate Delete" at bounding box center [452, 256] width 905 height 513
click at [477, 16] on div "button" at bounding box center [480, 15] width 8 height 8
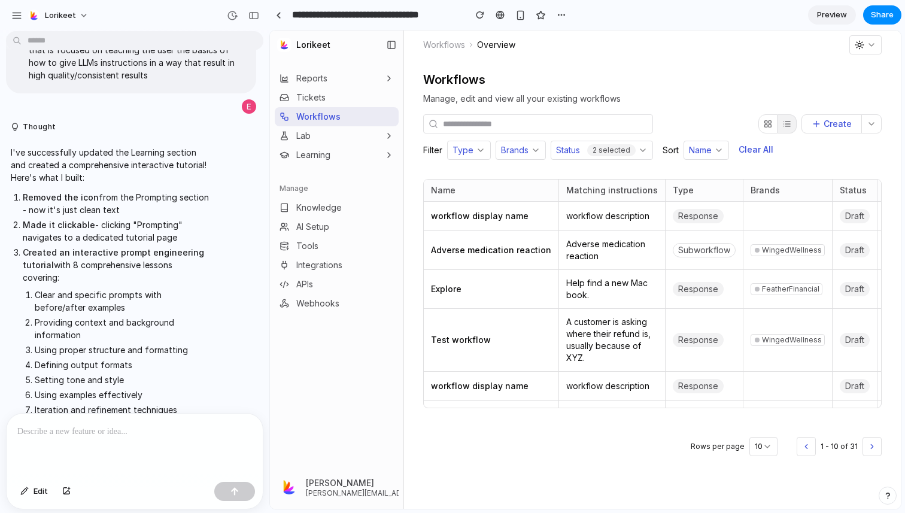
click at [327, 157] on link "Learning" at bounding box center [304, 155] width 51 height 12
click at [331, 181] on span "Prompting" at bounding box center [314, 177] width 40 height 12
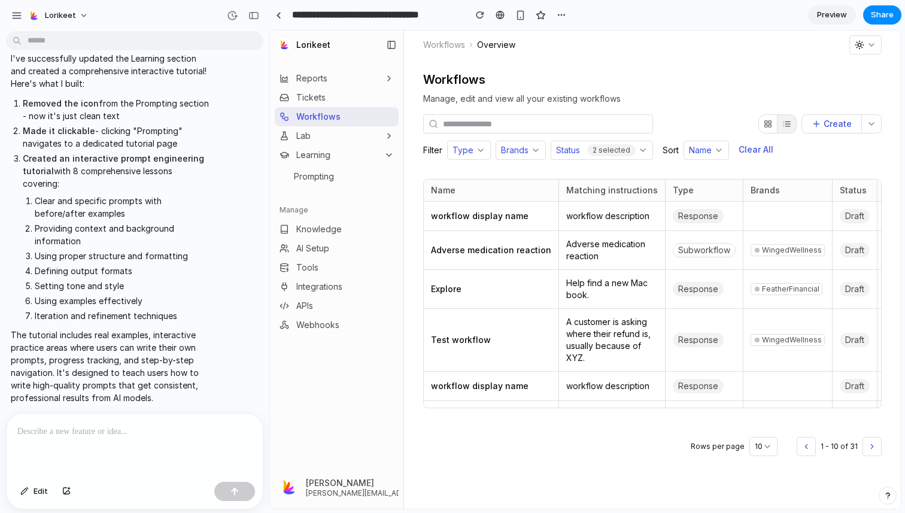
scroll to position [642, 0]
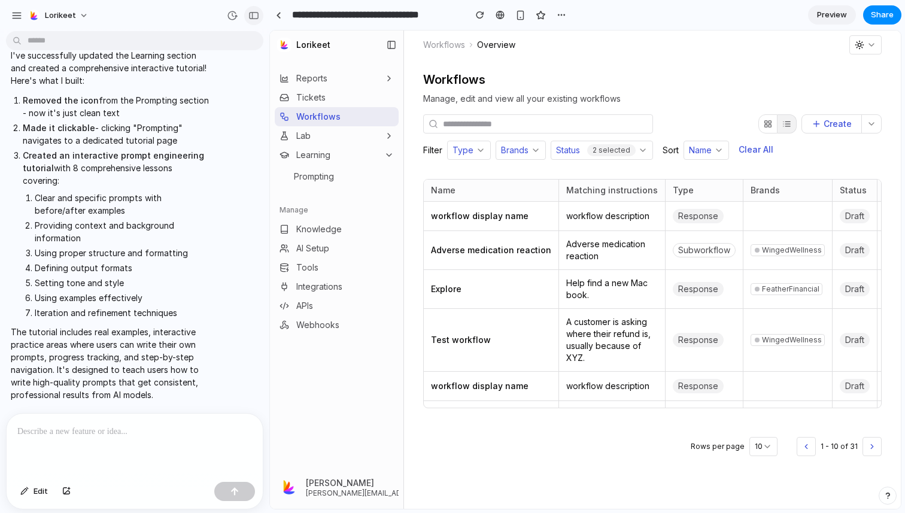
click at [254, 19] on div "button" at bounding box center [253, 15] width 11 height 8
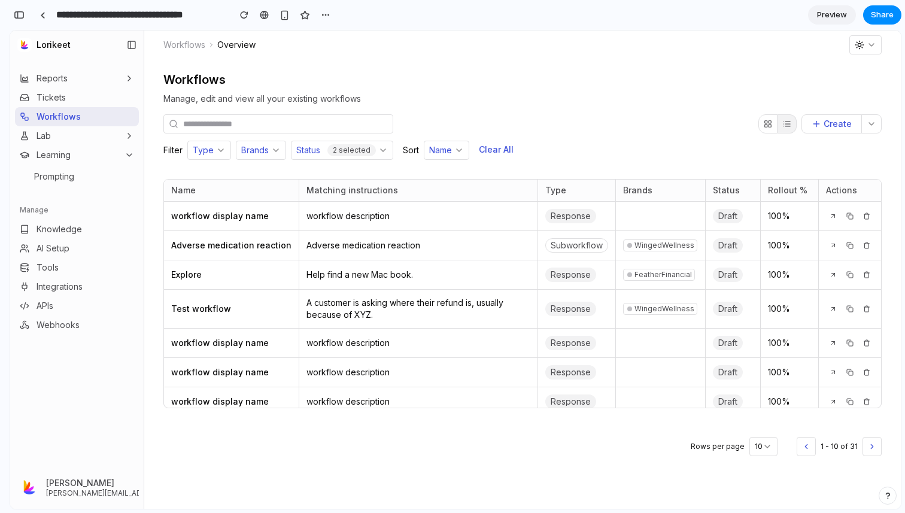
scroll to position [1233, 0]
click at [16, 11] on div "button" at bounding box center [19, 15] width 11 height 8
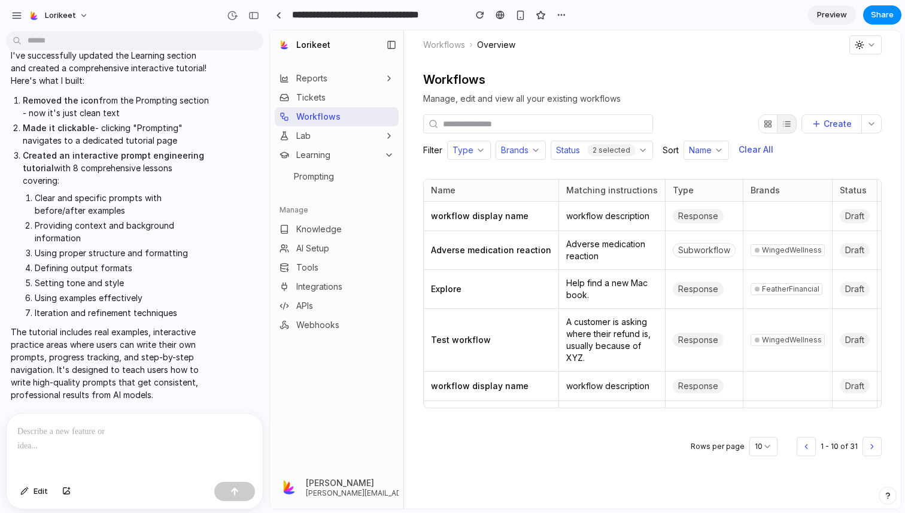
scroll to position [642, 0]
click at [61, 430] on p at bounding box center [134, 431] width 235 height 14
click at [374, 154] on button "Learning" at bounding box center [337, 154] width 124 height 19
click at [351, 175] on link "Prompting" at bounding box center [344, 176] width 110 height 19
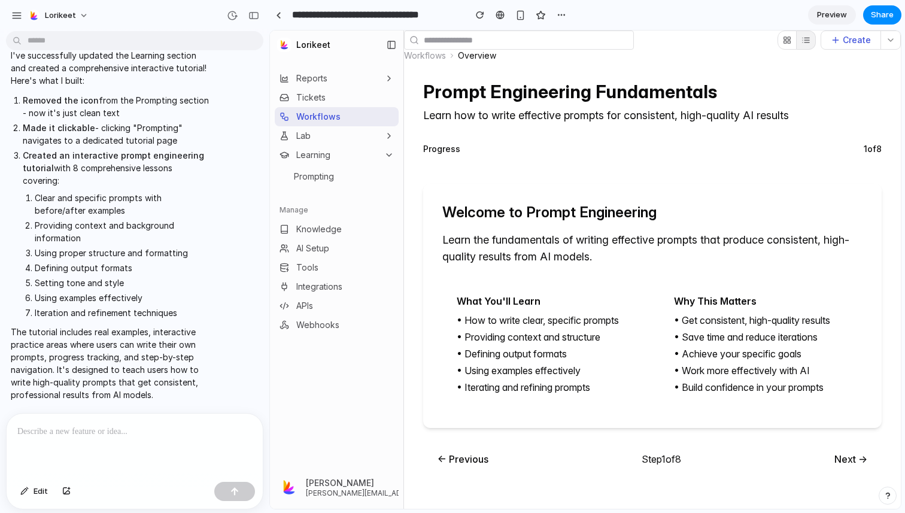
click at [51, 436] on p at bounding box center [134, 431] width 235 height 14
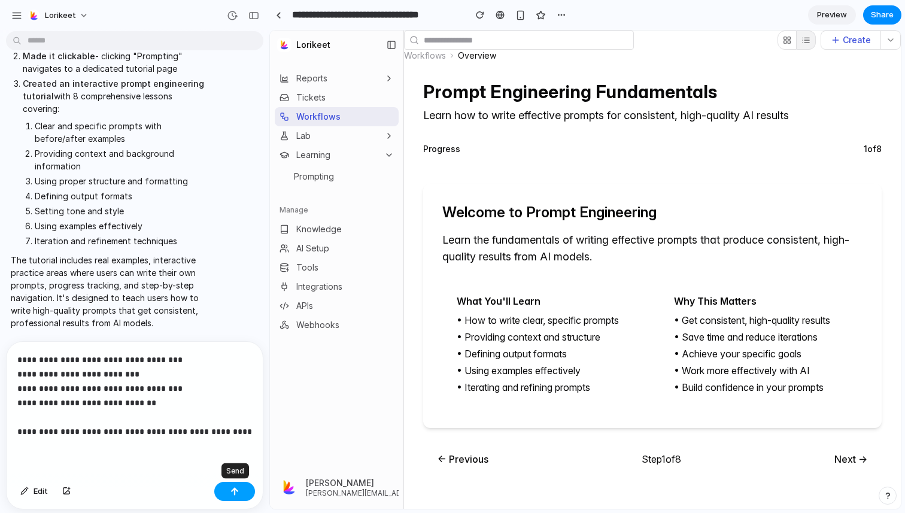
click at [247, 494] on button "button" at bounding box center [234, 491] width 41 height 19
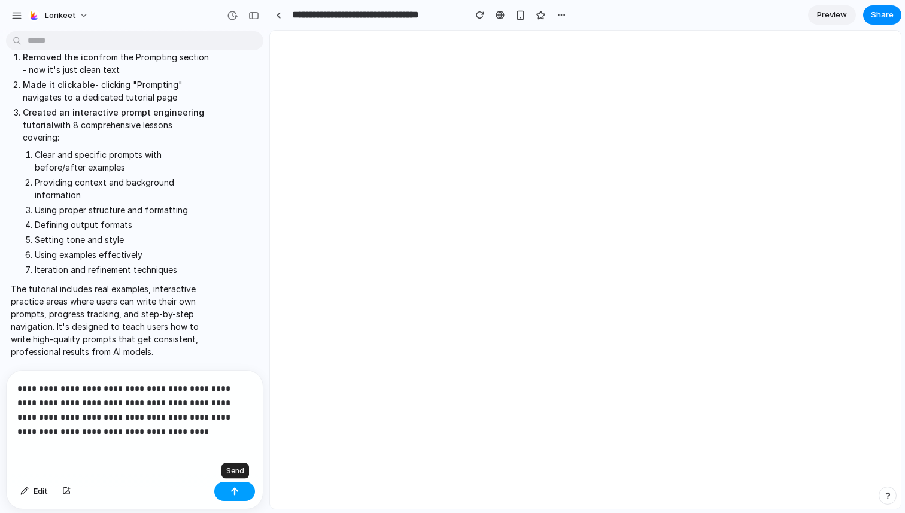
scroll to position [642, 0]
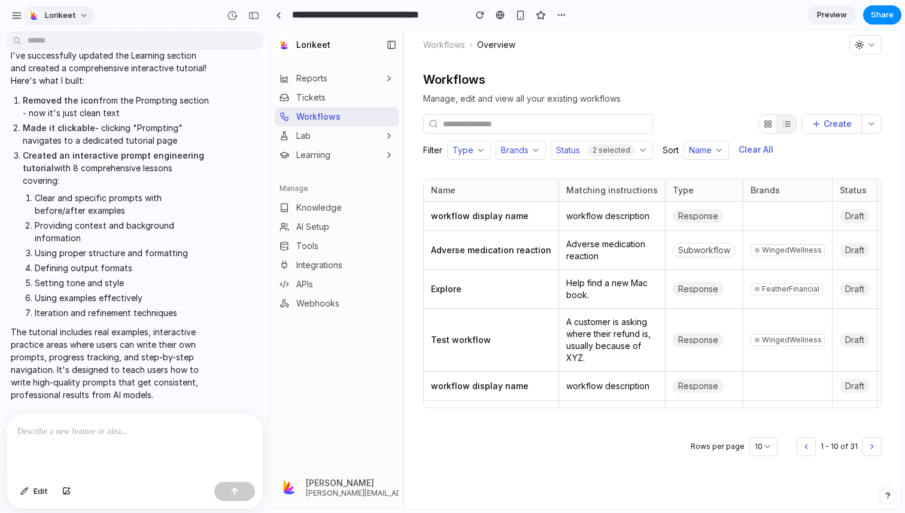
click at [82, 14] on button "Lorikeet" at bounding box center [58, 15] width 71 height 19
click at [162, 84] on div "Settings Invite members Change theme Sign out" at bounding box center [452, 256] width 905 height 513
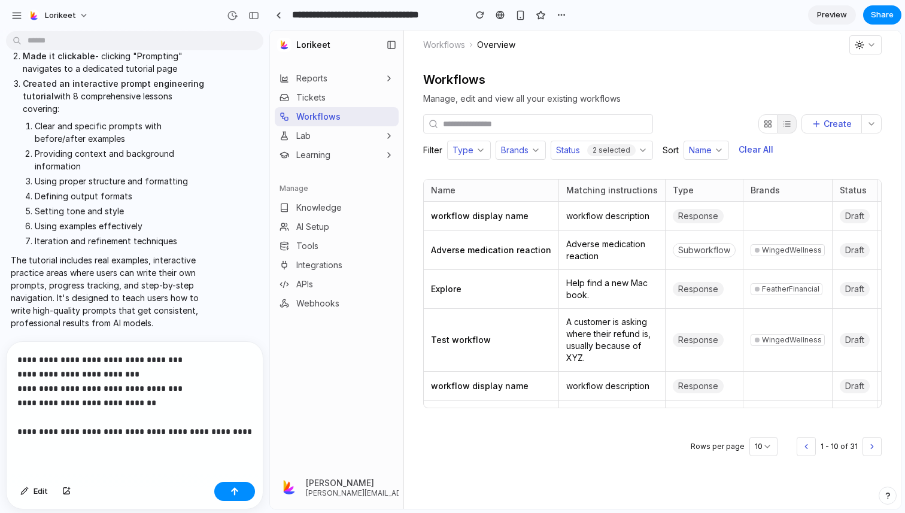
scroll to position [993, 0]
click at [237, 492] on div "button" at bounding box center [234, 491] width 8 height 8
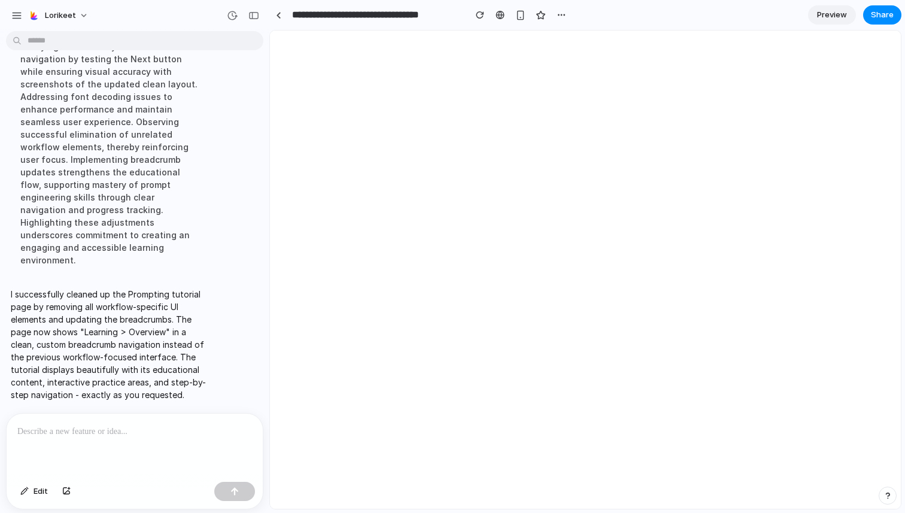
scroll to position [0, 0]
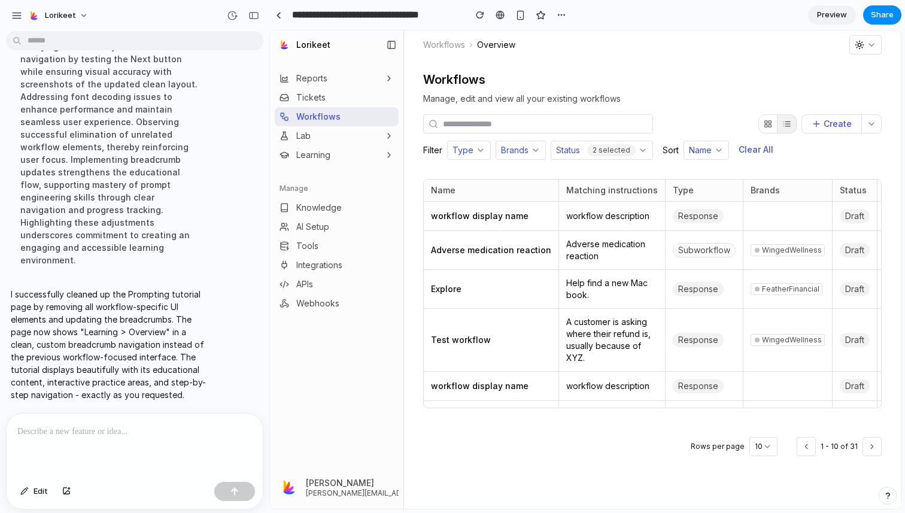
click at [349, 154] on button "Learning" at bounding box center [337, 154] width 124 height 19
click at [344, 175] on link "Prompting" at bounding box center [344, 176] width 110 height 19
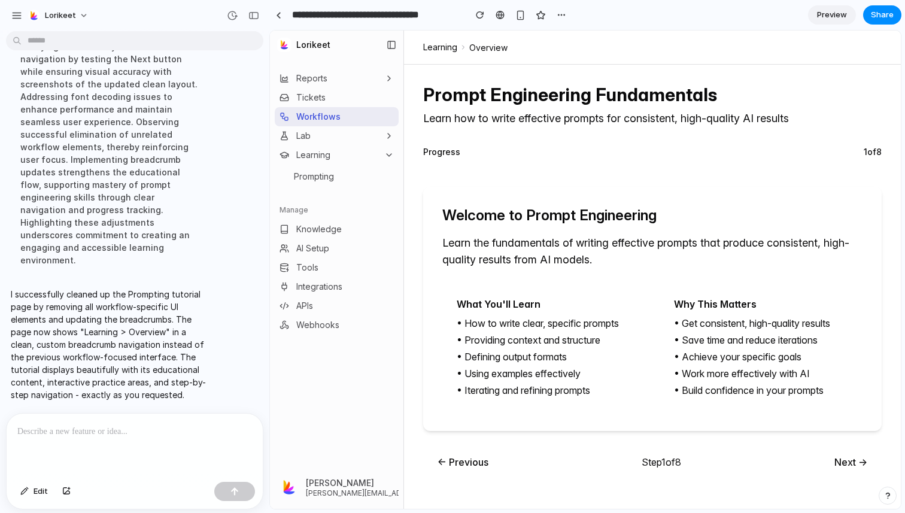
click at [145, 430] on p at bounding box center [134, 431] width 235 height 14
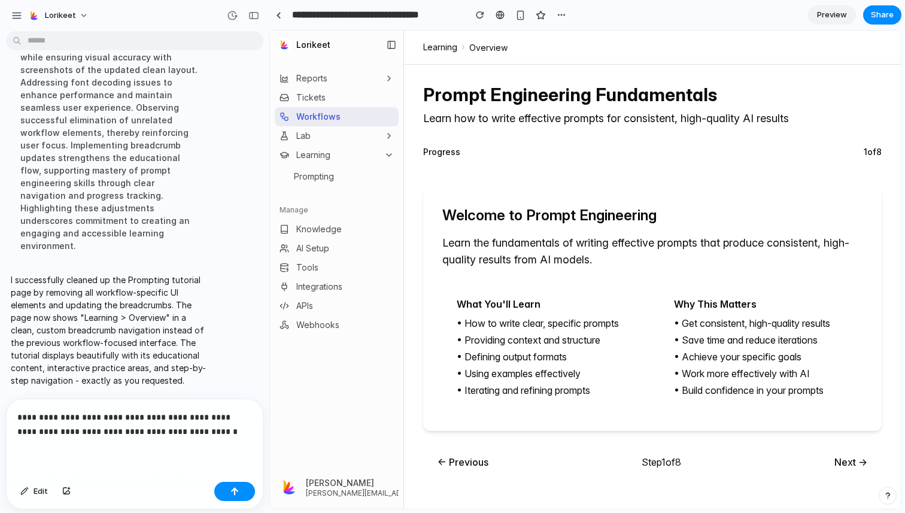
click at [169, 416] on p "**********" at bounding box center [134, 424] width 235 height 29
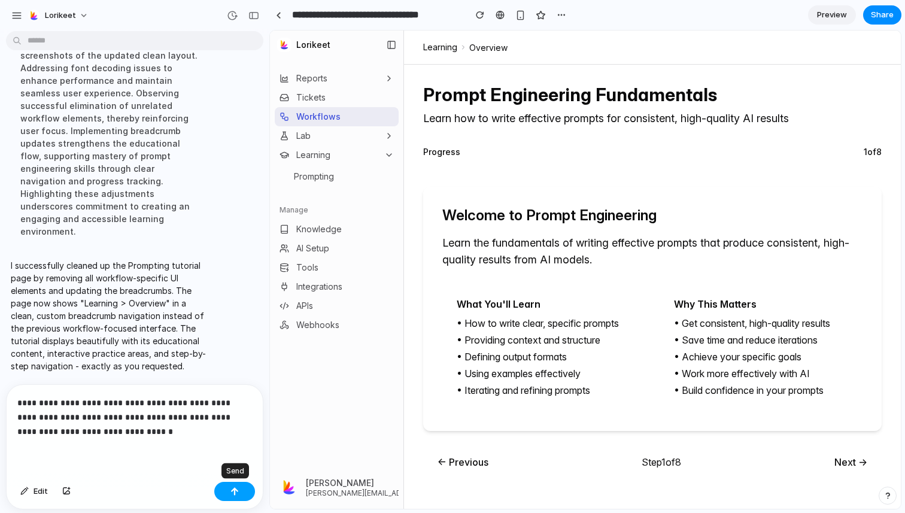
click at [233, 495] on div "button" at bounding box center [234, 491] width 8 height 8
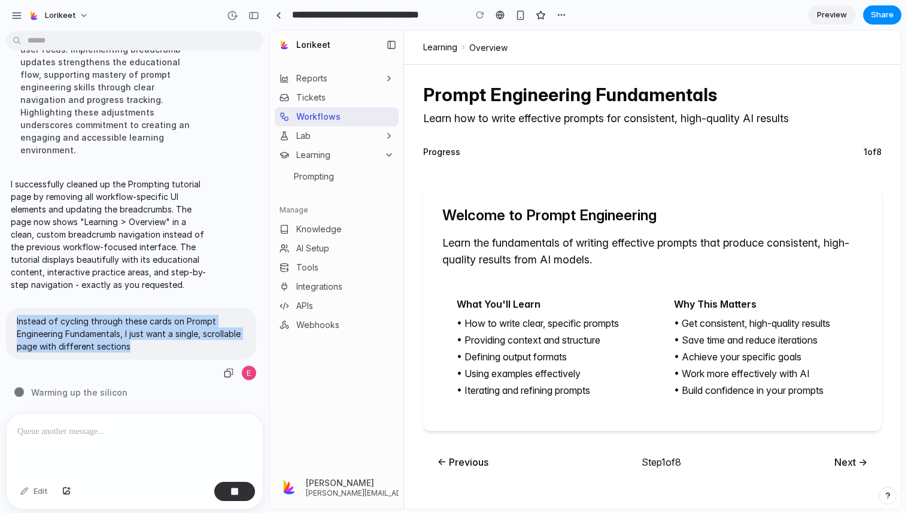
drag, startPoint x: 16, startPoint y: 319, endPoint x: 153, endPoint y: 348, distance: 140.1
click at [153, 348] on p "Instead of cycling through these cards on Prompt Engineering Fundamentals, I ju…" at bounding box center [131, 334] width 229 height 38
copy p "Instead of cycling through these cards on Prompt Engineering Fundamentals, I ju…"
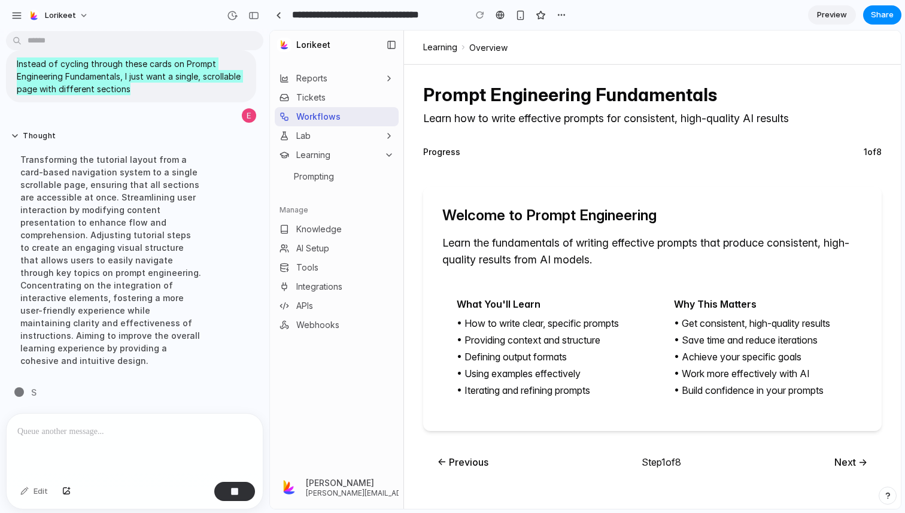
scroll to position [1639, 0]
click at [327, 155] on link "Learning" at bounding box center [304, 155] width 51 height 12
click at [320, 176] on span "Prompting" at bounding box center [314, 177] width 40 height 12
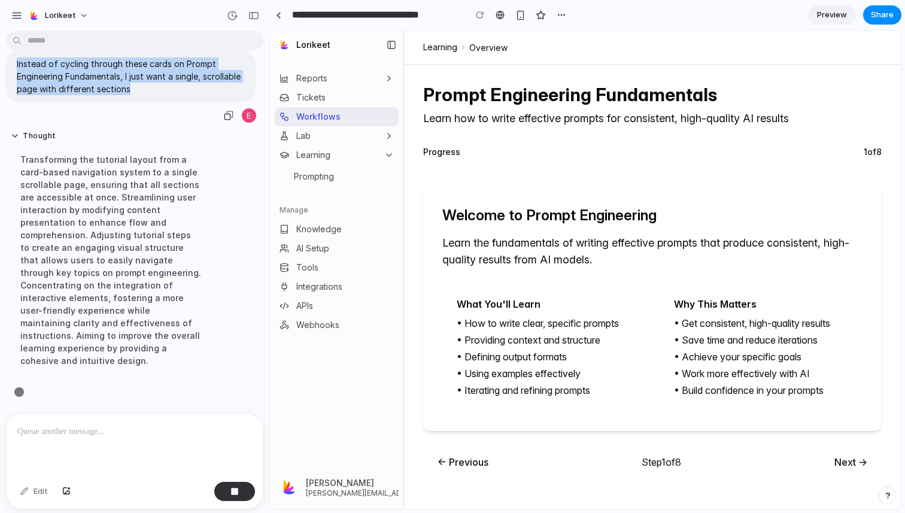
click at [23, 95] on p "Instead of cycling through these cards on Prompt Engineering Fundamentals, I ju…" at bounding box center [131, 76] width 229 height 38
drag, startPoint x: 17, startPoint y: 147, endPoint x: 142, endPoint y: 175, distance: 128.6
click at [142, 95] on p "Instead of cycling through these cards on Prompt Engineering Fundamentals, I ju…" at bounding box center [131, 76] width 229 height 38
copy p "Instead of cycling through these cards on Prompt Engineering Fundamentals, I ju…"
click at [484, 14] on div at bounding box center [480, 15] width 18 height 18
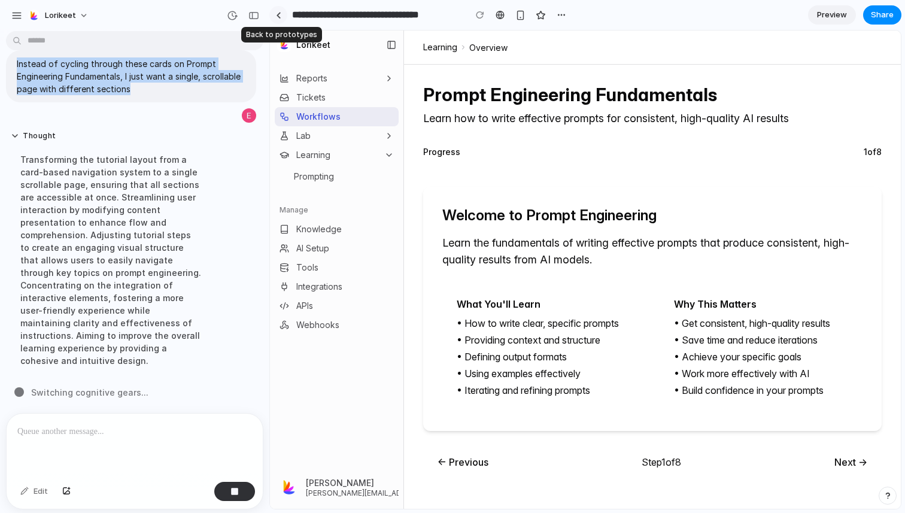
click at [282, 19] on link at bounding box center [278, 15] width 18 height 18
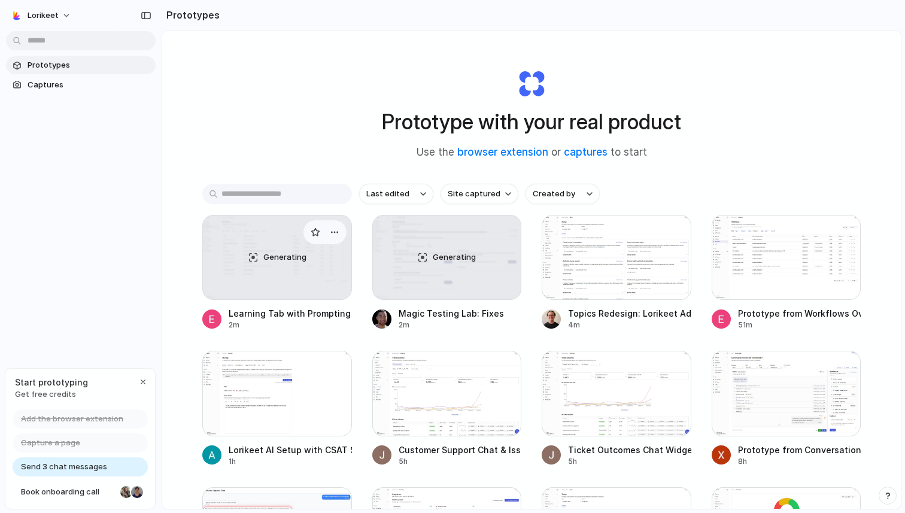
click at [280, 274] on div "Generating" at bounding box center [277, 257] width 148 height 84
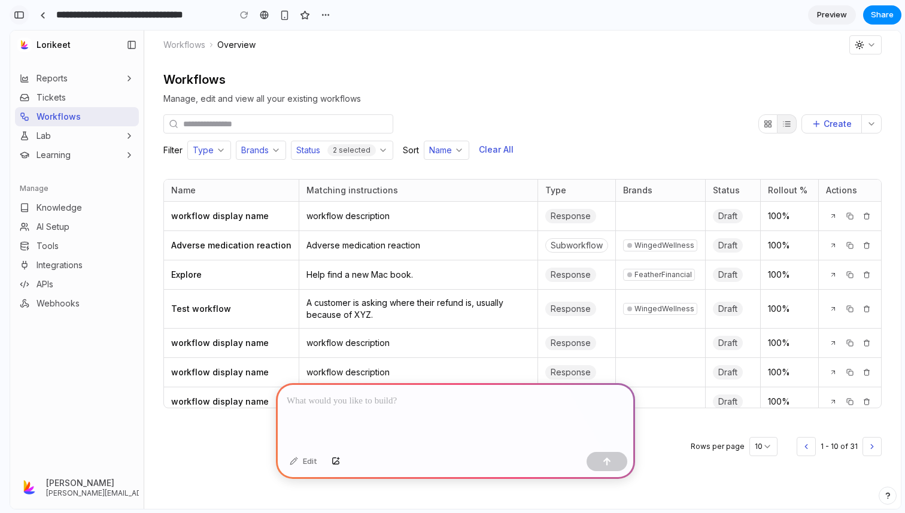
click at [23, 22] on button "button" at bounding box center [19, 14] width 19 height 19
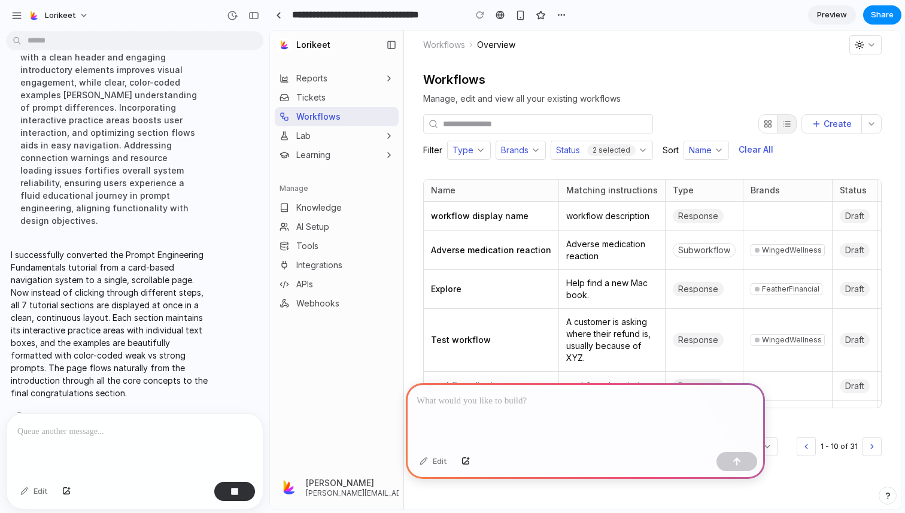
scroll to position [92, 0]
click at [339, 151] on button "Learning" at bounding box center [337, 154] width 124 height 19
click at [334, 182] on span "Prompting" at bounding box center [314, 177] width 40 height 12
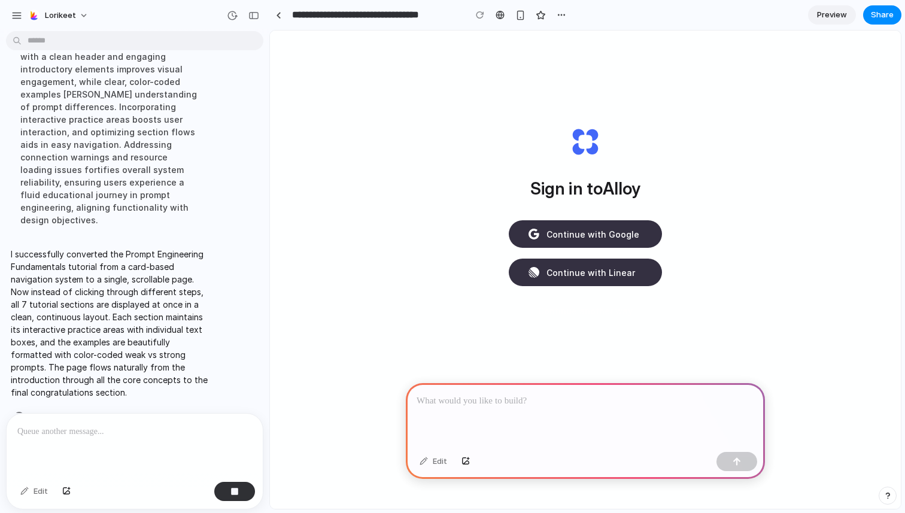
scroll to position [0, 0]
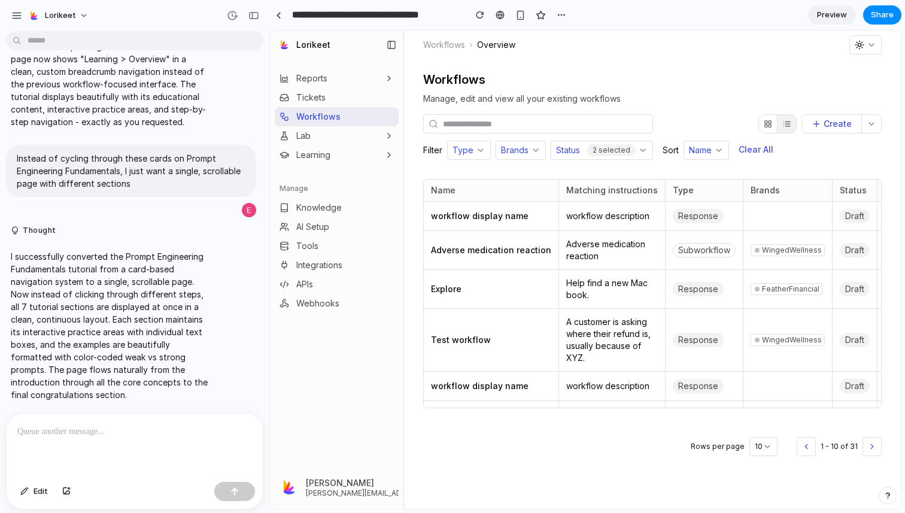
click at [321, 157] on link "Learning" at bounding box center [304, 155] width 51 height 12
click at [321, 176] on span "Prompting" at bounding box center [314, 177] width 40 height 12
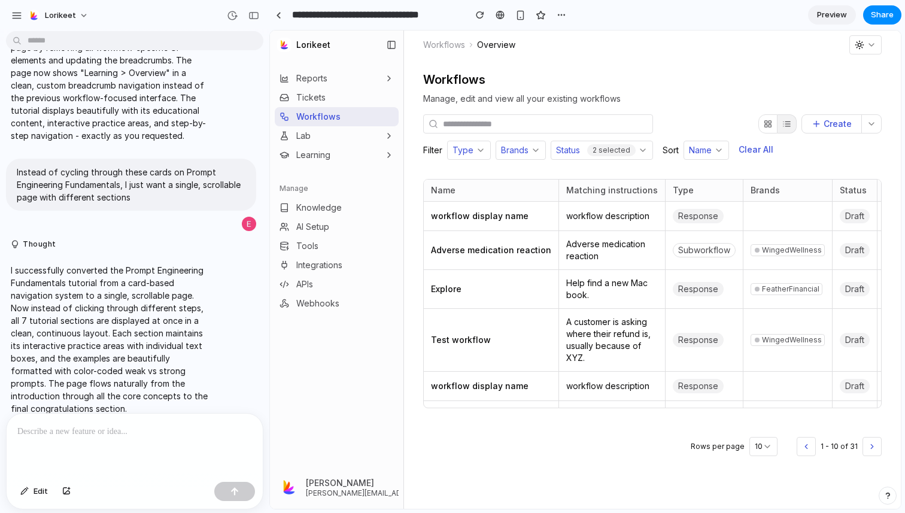
scroll to position [1557, 0]
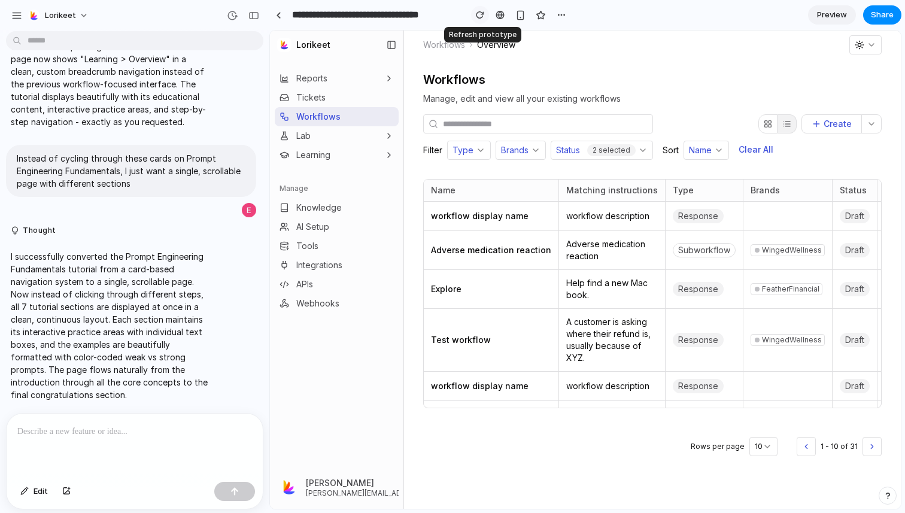
click at [479, 19] on button "button" at bounding box center [480, 15] width 18 height 18
click at [323, 156] on link "Learning" at bounding box center [304, 155] width 51 height 12
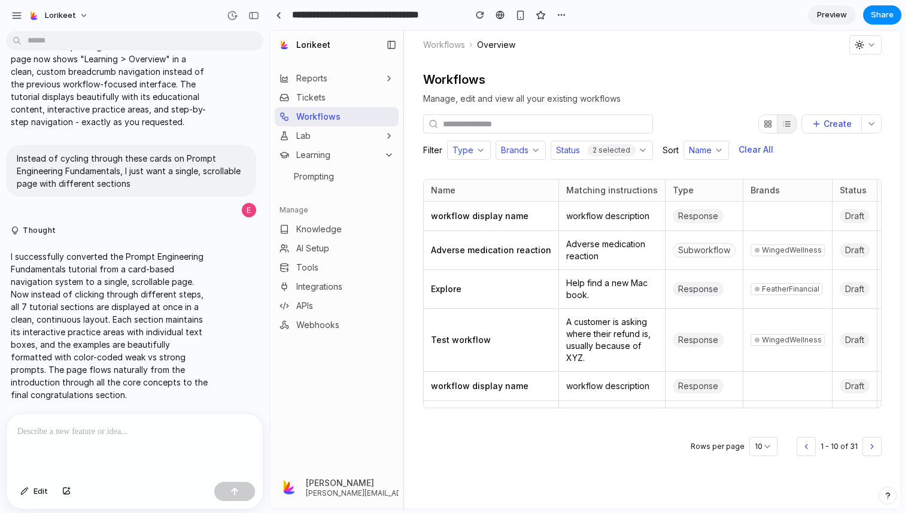
click at [327, 177] on span "Prompting" at bounding box center [314, 177] width 40 height 12
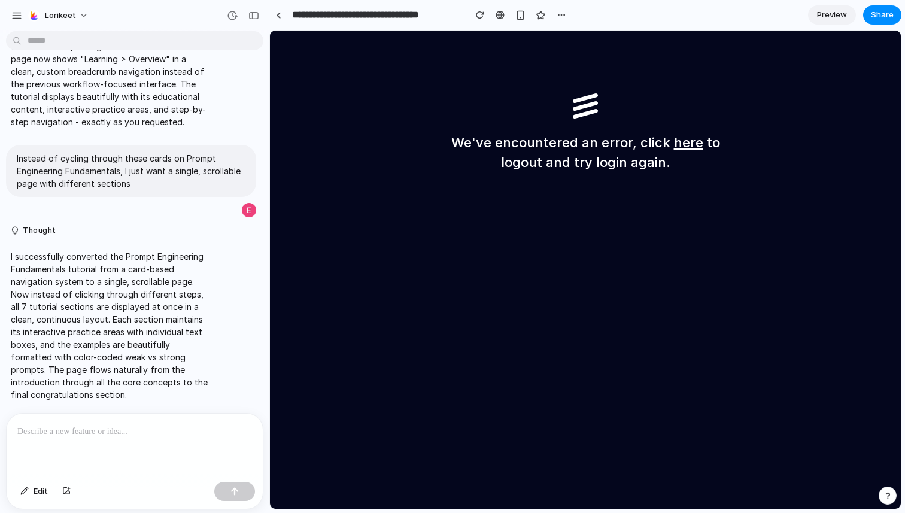
click at [687, 144] on link "here" at bounding box center [688, 143] width 29 height 16
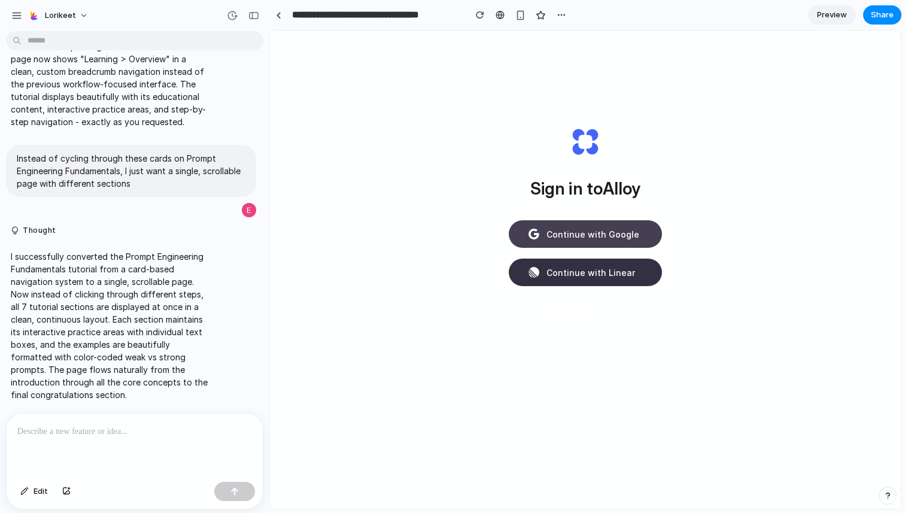
click at [633, 227] on button "Continue with Google" at bounding box center [585, 234] width 153 height 28
click at [281, 13] on div at bounding box center [278, 15] width 5 height 7
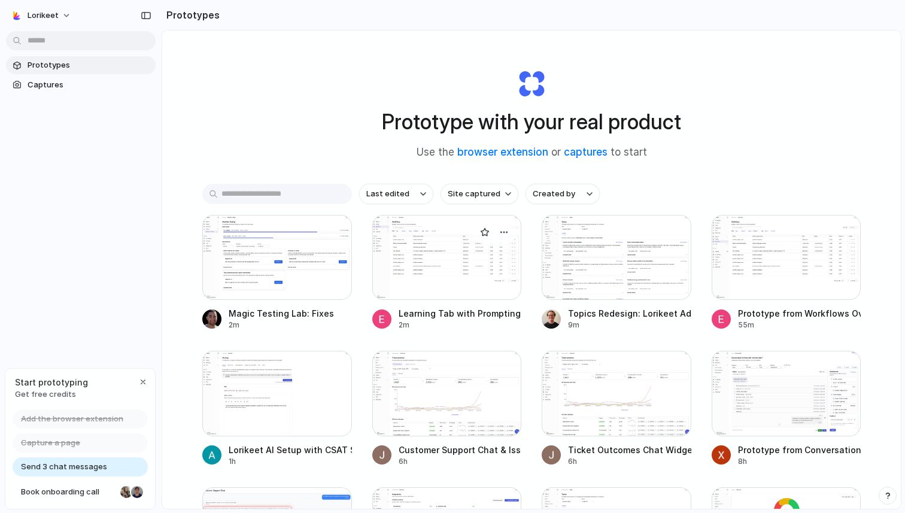
click at [440, 266] on div at bounding box center [447, 257] width 150 height 85
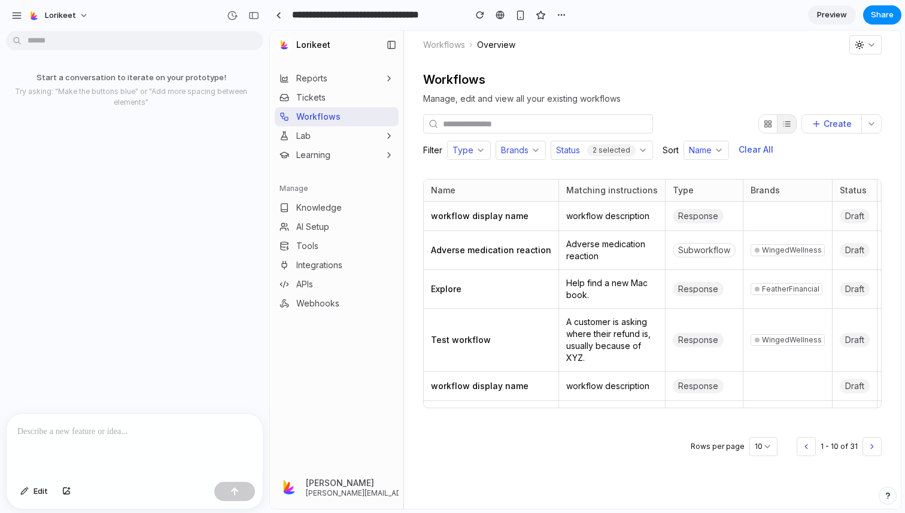
click at [326, 149] on link "Learning" at bounding box center [304, 155] width 51 height 12
click at [330, 175] on span "Prompting" at bounding box center [314, 177] width 40 height 12
click at [828, 19] on span "Preview" at bounding box center [832, 15] width 30 height 12
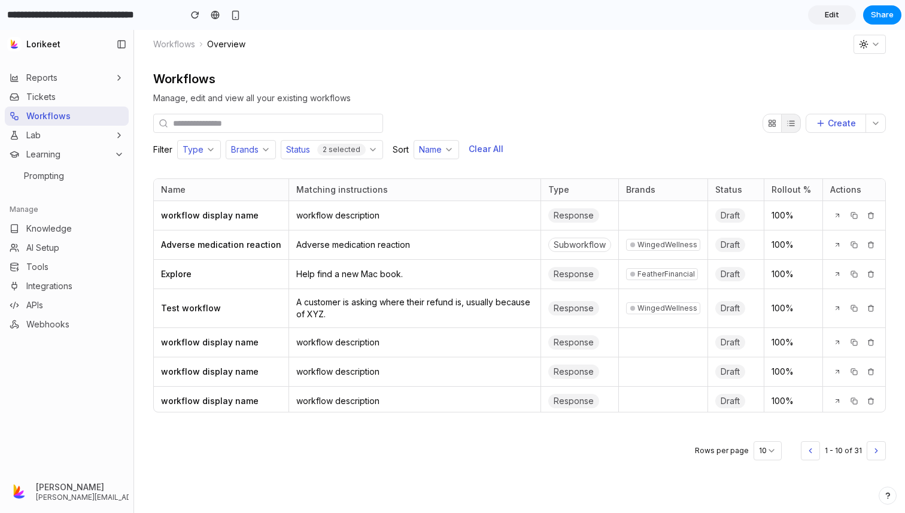
click at [828, 19] on span "Edit" at bounding box center [832, 15] width 14 height 12
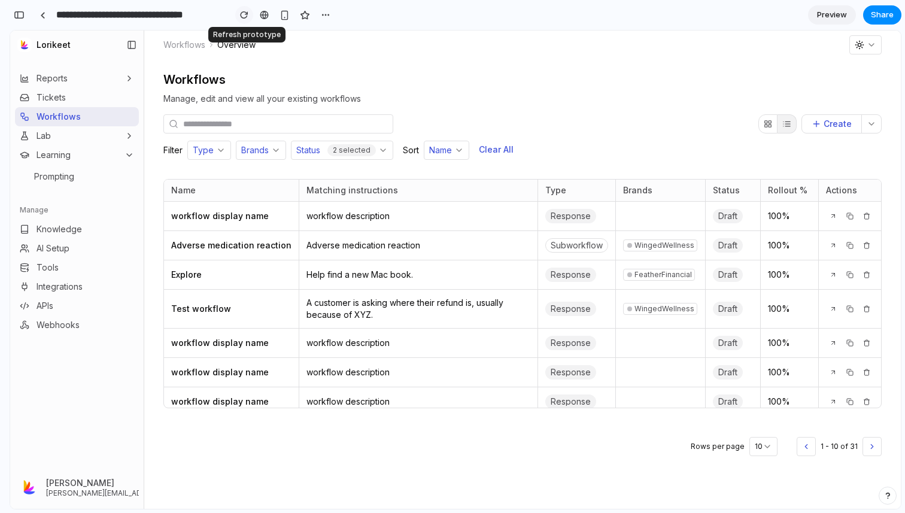
click at [245, 16] on div "button" at bounding box center [244, 15] width 8 height 8
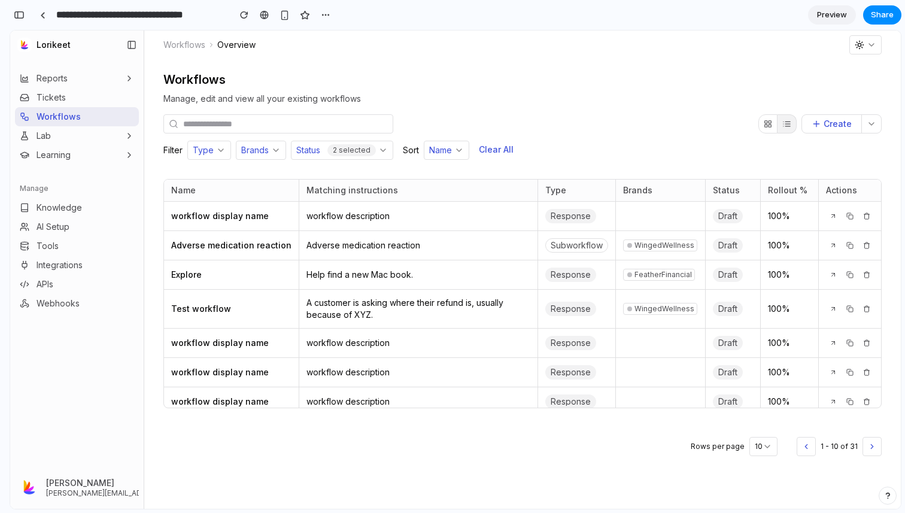
click at [120, 156] on button "Learning" at bounding box center [77, 154] width 124 height 19
click at [65, 181] on span "Prompting" at bounding box center [54, 177] width 40 height 12
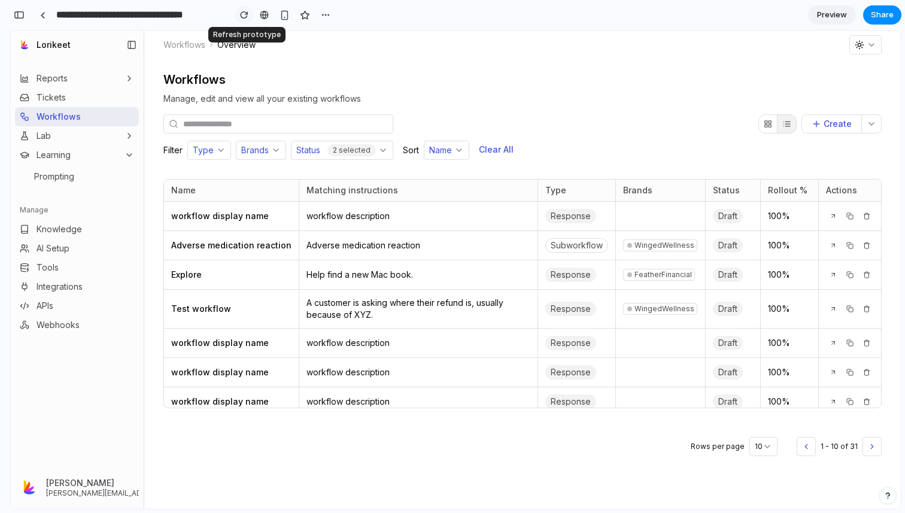
click at [241, 11] on div "button" at bounding box center [244, 15] width 8 height 8
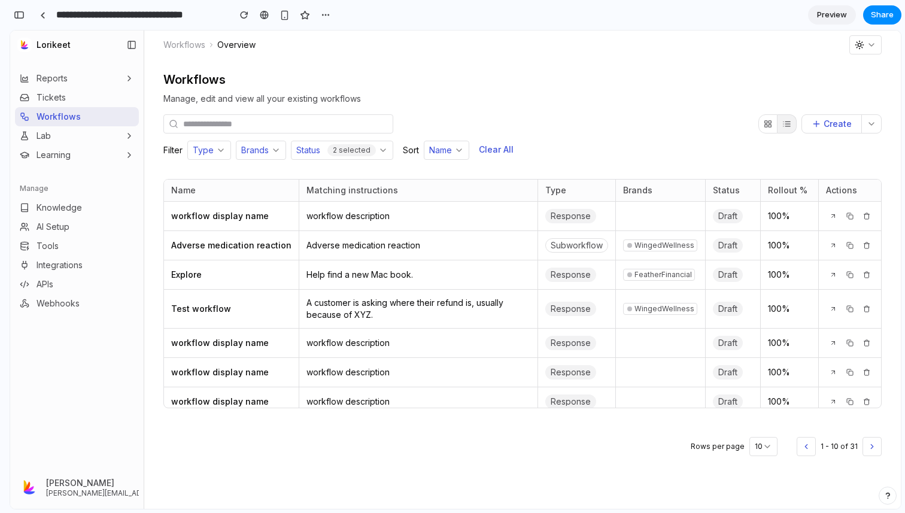
click at [86, 155] on button "Learning" at bounding box center [77, 154] width 124 height 19
click at [71, 174] on span "Prompting" at bounding box center [54, 177] width 40 height 12
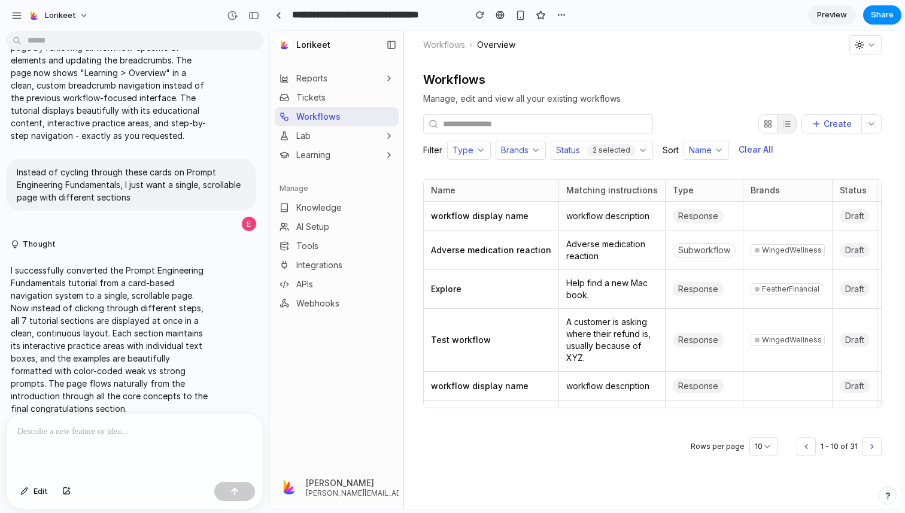
scroll to position [1557, 0]
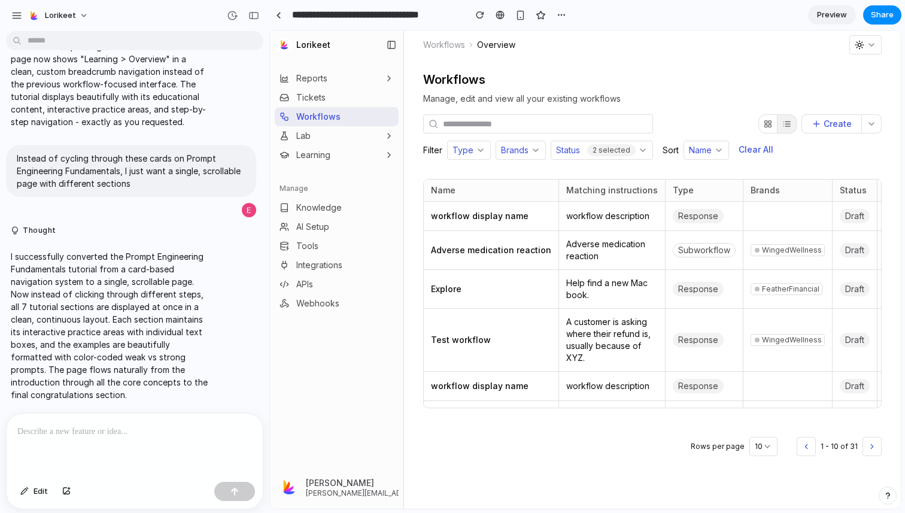
click at [303, 159] on link "Learning" at bounding box center [304, 155] width 51 height 12
click at [304, 181] on span "Prompting" at bounding box center [314, 177] width 40 height 12
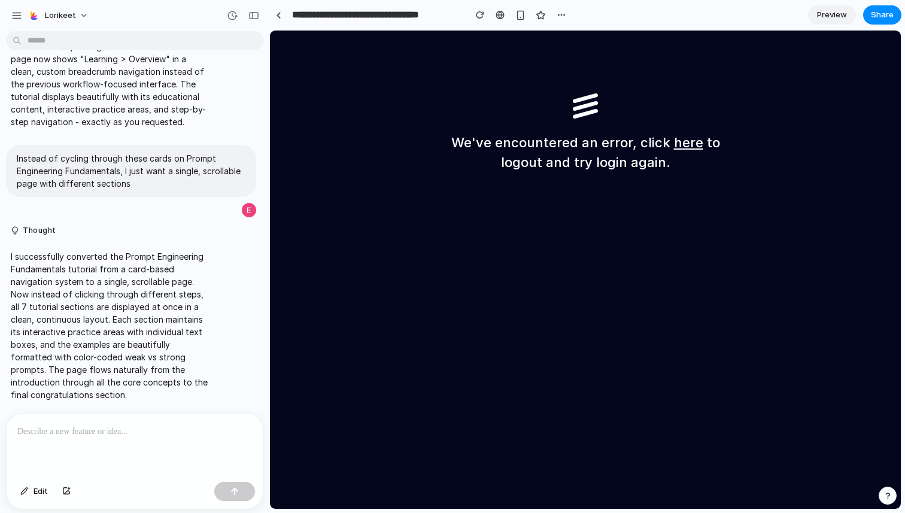
scroll to position [0, 0]
click at [81, 429] on p at bounding box center [134, 431] width 235 height 14
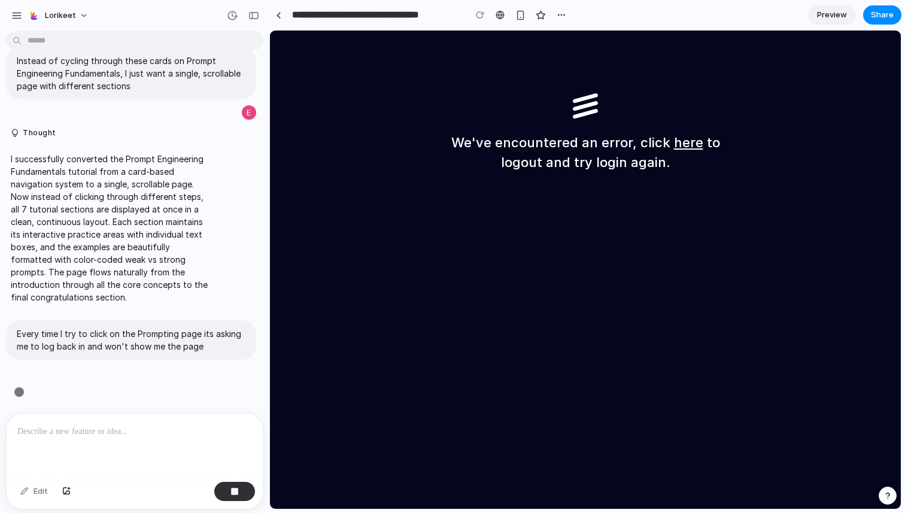
scroll to position [1655, 0]
click at [478, 17] on div at bounding box center [480, 15] width 18 height 18
click at [683, 142] on link "here" at bounding box center [688, 143] width 29 height 16
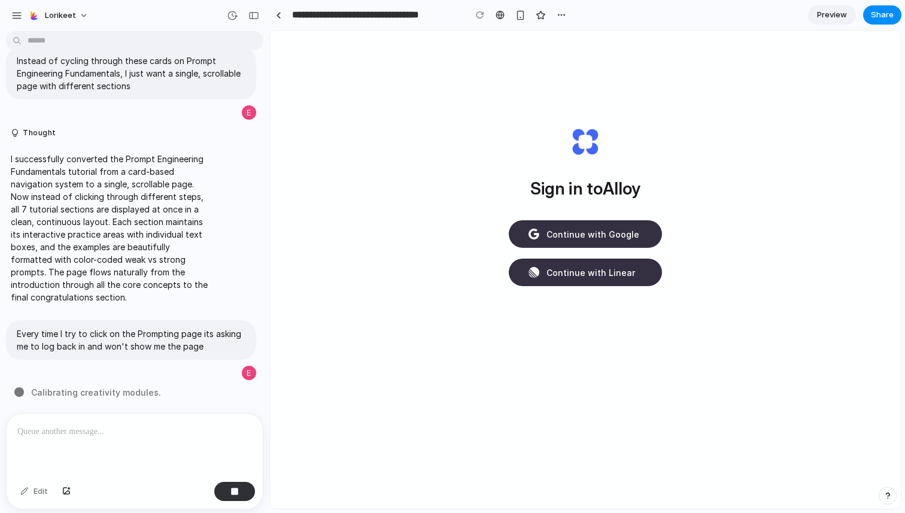
scroll to position [0, 0]
